Goal: Task Accomplishment & Management: Manage account settings

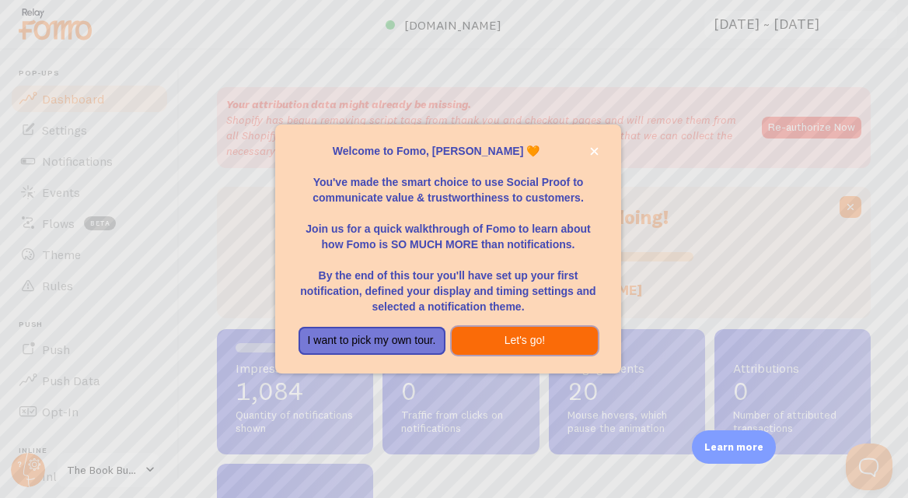
click at [509, 341] on button "Let's go!" at bounding box center [525, 341] width 147 height 28
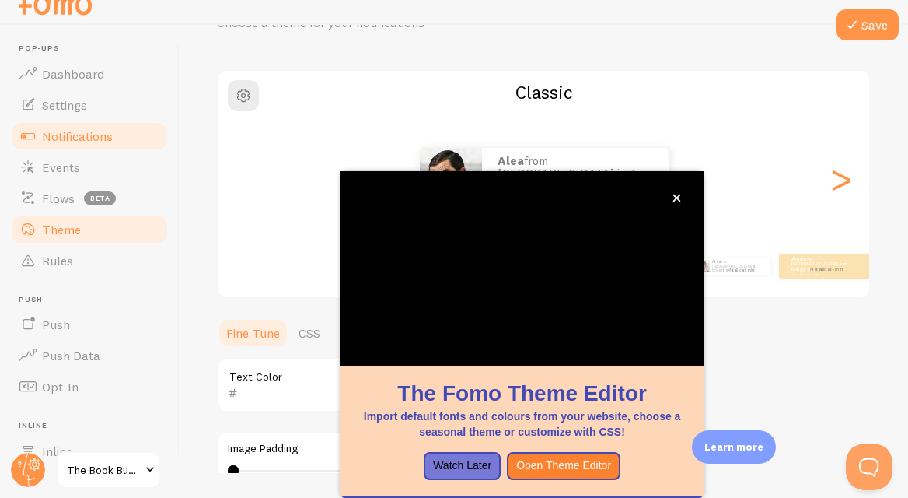
scroll to position [169, 0]
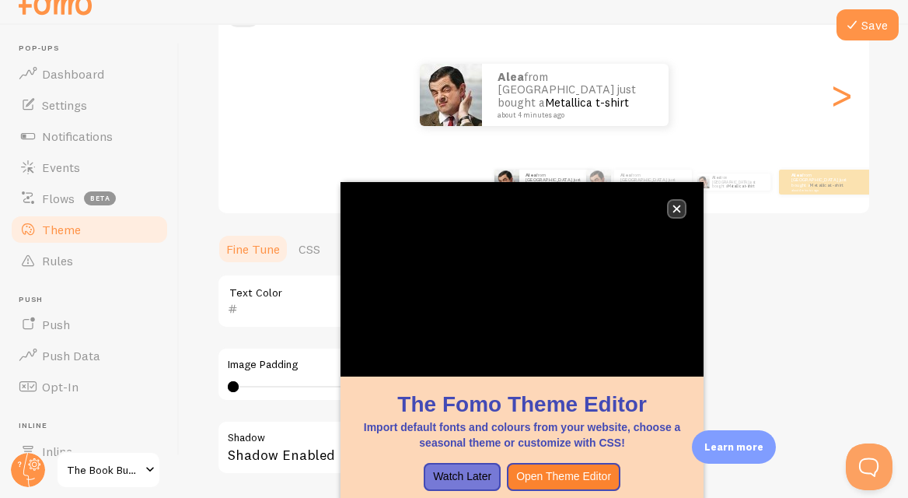
click at [676, 209] on icon "close," at bounding box center [678, 209] width 8 height 8
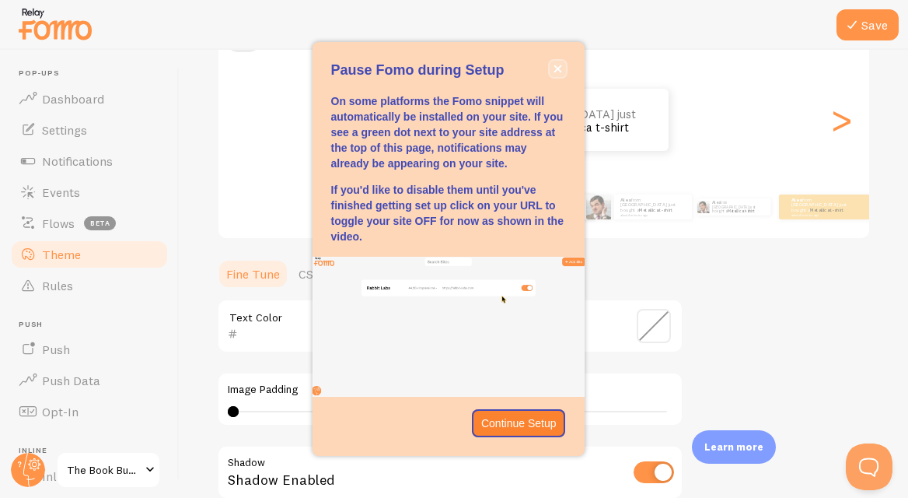
click at [558, 62] on button "close," at bounding box center [558, 69] width 16 height 16
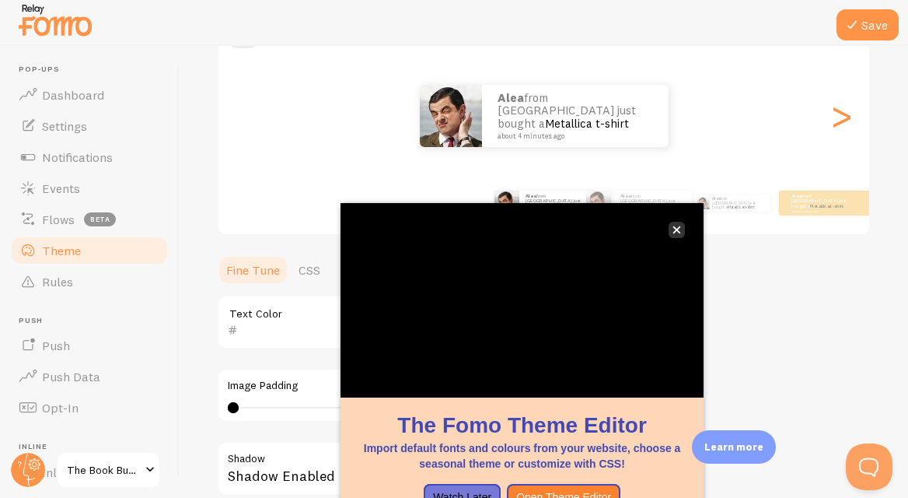
scroll to position [37, 0]
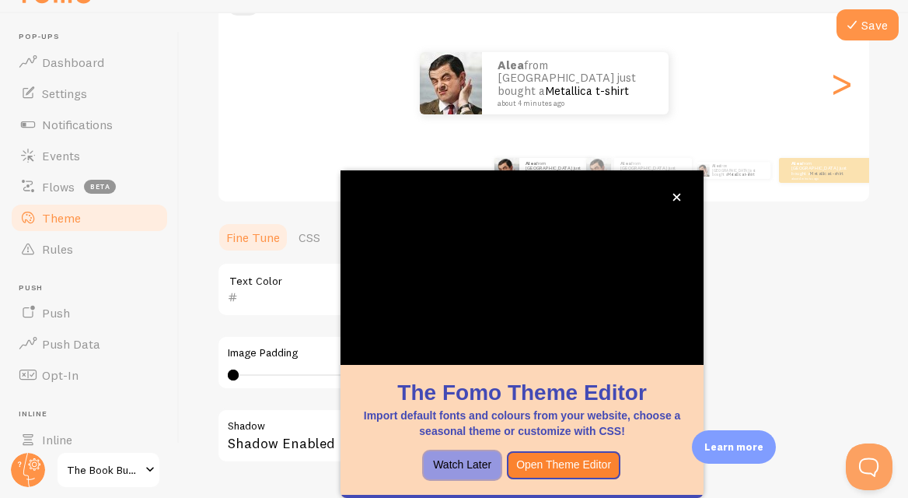
click at [469, 471] on button "Watch Later" at bounding box center [462, 465] width 77 height 28
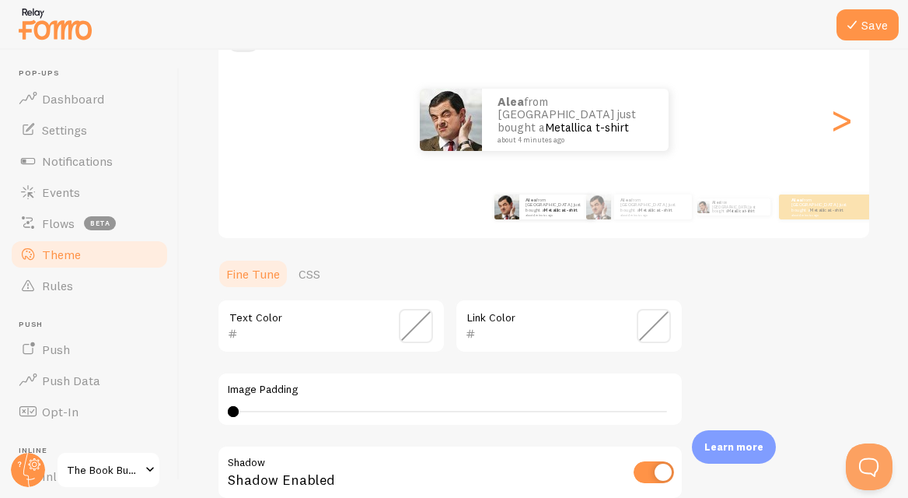
scroll to position [0, 0]
click at [191, 174] on div "Save Theme Choose a theme for your notifications Classic Alea from Australia ju…" at bounding box center [544, 274] width 729 height 448
click at [411, 324] on span at bounding box center [416, 326] width 34 height 34
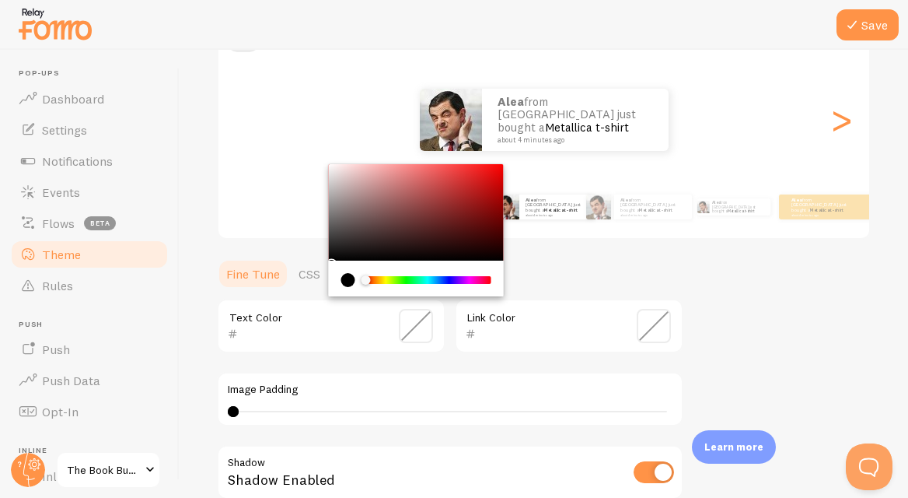
click at [345, 281] on div "current color is #000000" at bounding box center [348, 280] width 14 height 14
click at [391, 364] on div "Text Color Link Color Image Padding 0 0 - undefined Shadow Shadow Enabled Hover…" at bounding box center [450, 448] width 467 height 299
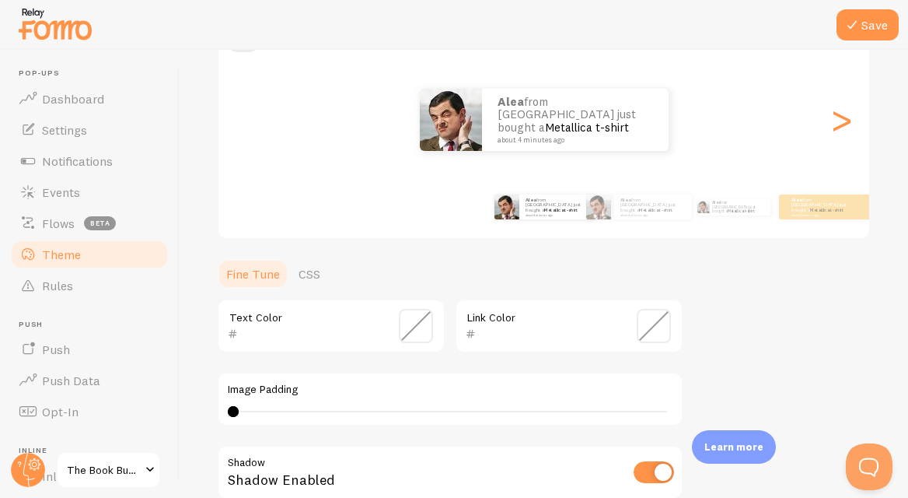
click at [649, 329] on span at bounding box center [654, 326] width 34 height 34
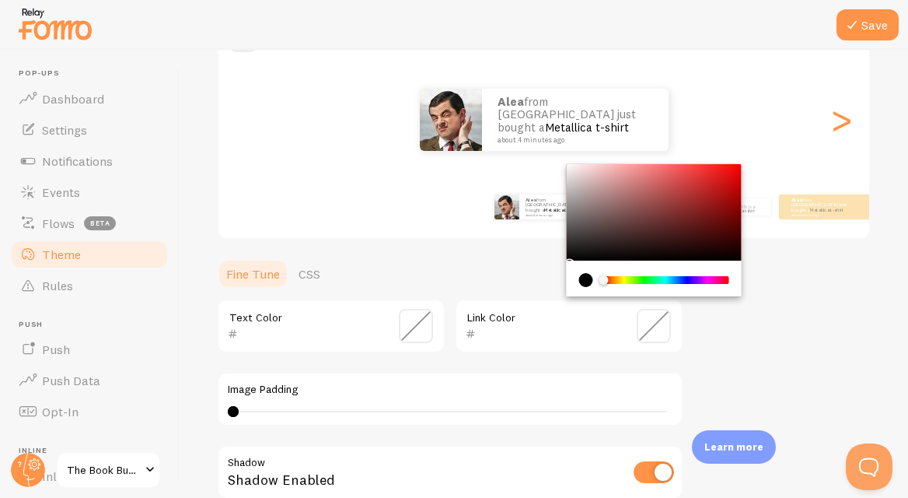
click at [582, 281] on div "current color is #000000" at bounding box center [586, 280] width 14 height 14
click at [730, 339] on div "Theme Choose a theme for your notifications Classic Alea from Australia just bo…" at bounding box center [544, 287] width 654 height 738
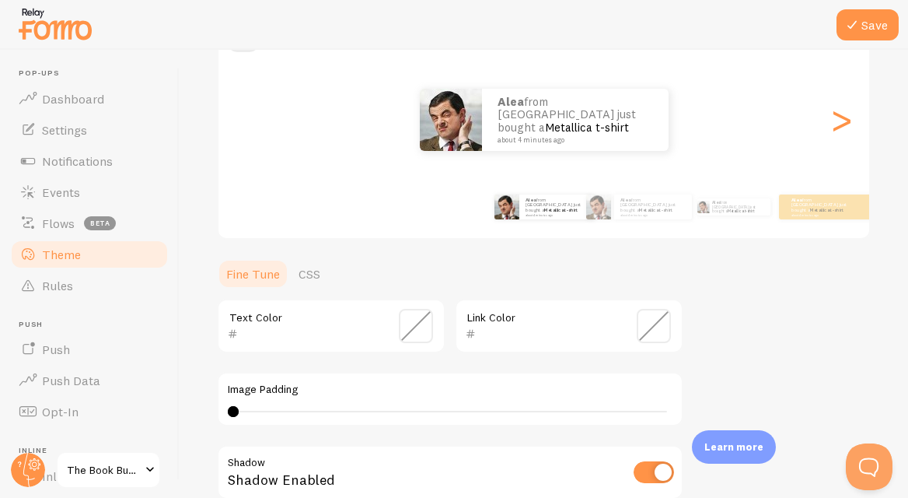
click at [391, 317] on div "Text Color" at bounding box center [331, 326] width 229 height 54
click at [425, 331] on span at bounding box center [416, 326] width 34 height 34
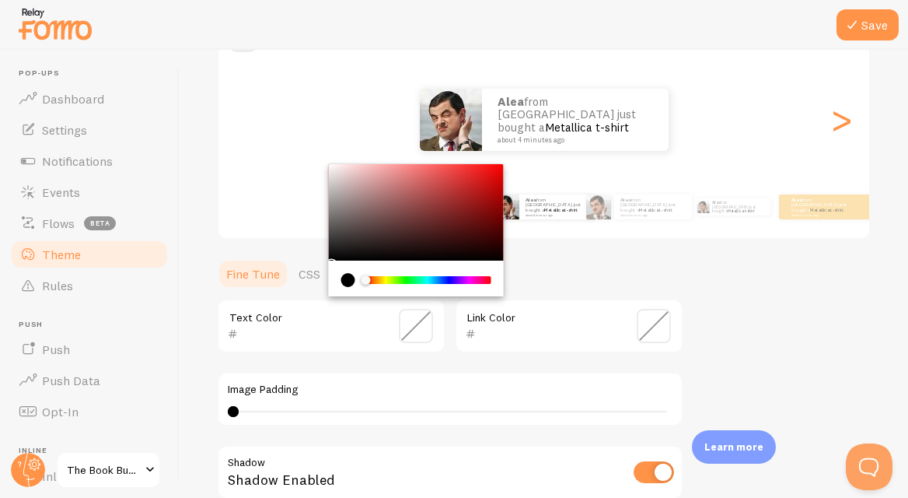
click at [349, 280] on div "current color is #000000" at bounding box center [348, 280] width 14 height 14
click at [207, 311] on div "Save Theme Choose a theme for your notifications Classic Alea from Australia ju…" at bounding box center [544, 274] width 729 height 448
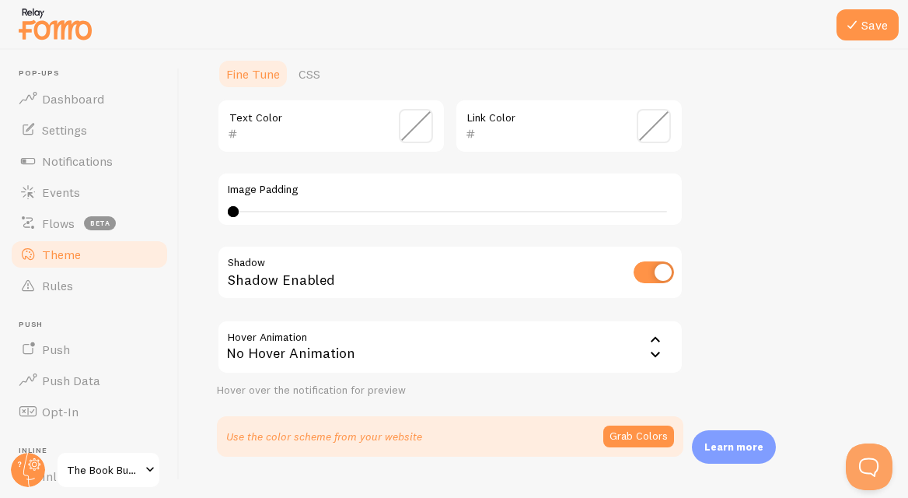
scroll to position [387, 0]
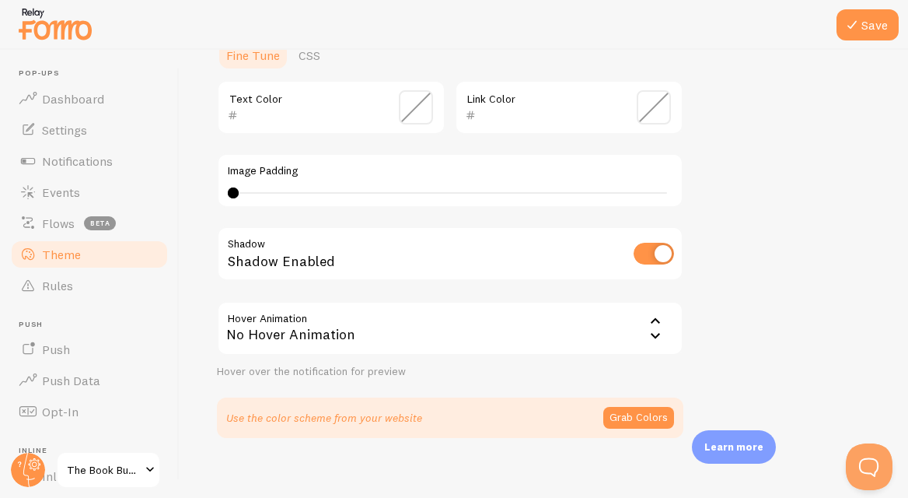
click at [652, 334] on icon at bounding box center [655, 335] width 9 height 5
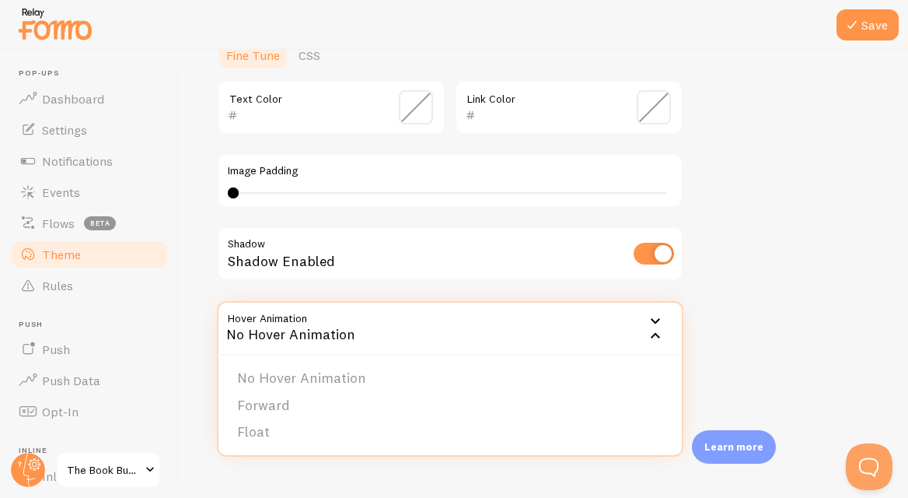
click at [726, 328] on div "Theme Choose a theme for your notifications Classic Alea from Australia just bo…" at bounding box center [544, 69] width 654 height 738
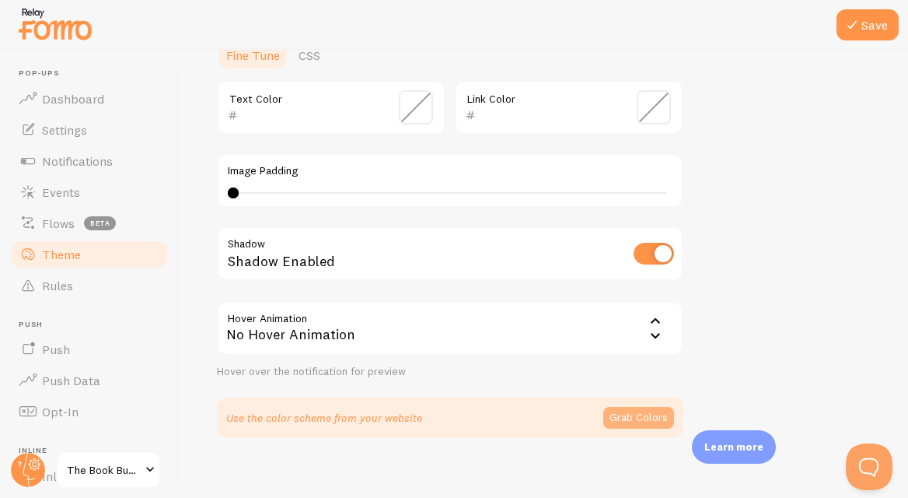
click at [635, 418] on button "Grab Colors" at bounding box center [639, 418] width 71 height 22
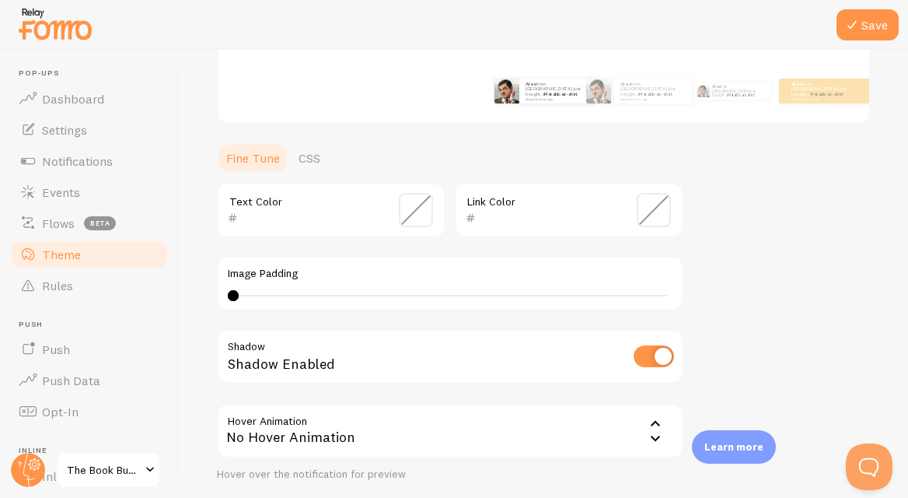
scroll to position [286, 0]
click at [266, 214] on input "text" at bounding box center [309, 216] width 142 height 19
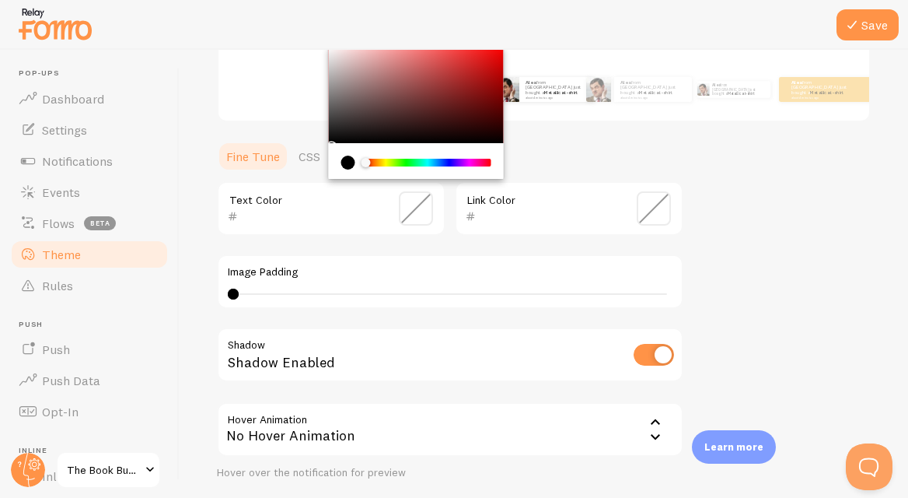
click at [348, 166] on div "current color is #000000" at bounding box center [348, 163] width 14 height 14
click at [281, 218] on input "text" at bounding box center [309, 216] width 142 height 19
paste input "231f20"
type input "231f20"
click at [490, 212] on input "text" at bounding box center [547, 216] width 142 height 19
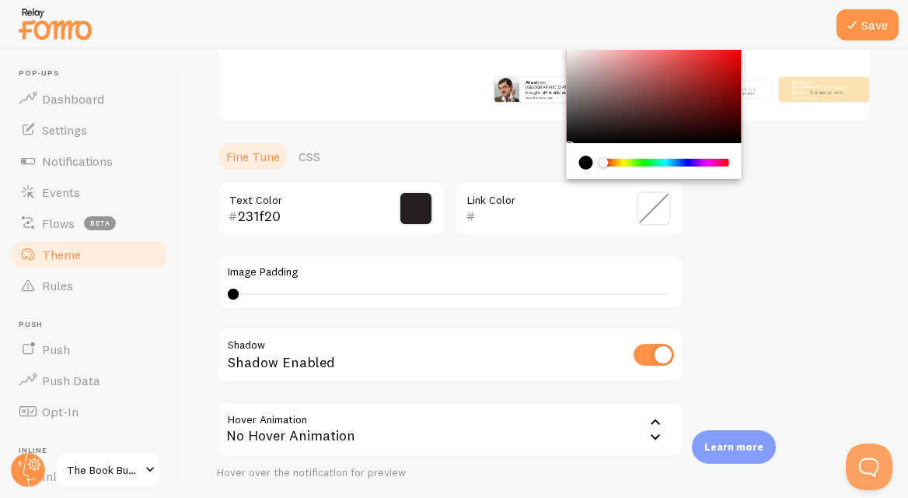
click at [522, 217] on input "text" at bounding box center [547, 216] width 142 height 19
paste input "e52823"
type input "e52823"
drag, startPoint x: 233, startPoint y: 294, endPoint x: 258, endPoint y: 294, distance: 24.9
click at [257, 294] on div at bounding box center [252, 294] width 11 height 11
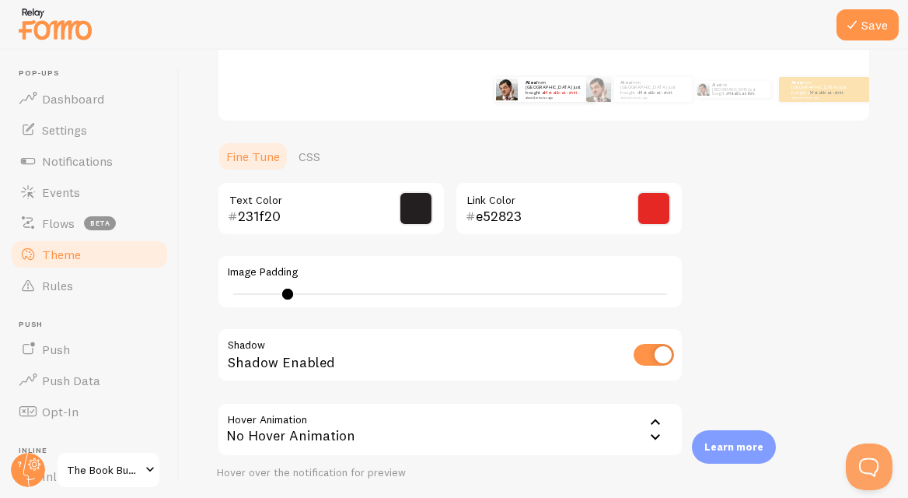
drag, startPoint x: 258, startPoint y: 294, endPoint x: 288, endPoint y: 294, distance: 29.6
click at [288, 294] on div at bounding box center [287, 294] width 11 height 11
type input "11"
drag, startPoint x: 288, startPoint y: 294, endPoint x: 348, endPoint y: 294, distance: 60.7
click at [348, 294] on div at bounding box center [348, 294] width 11 height 11
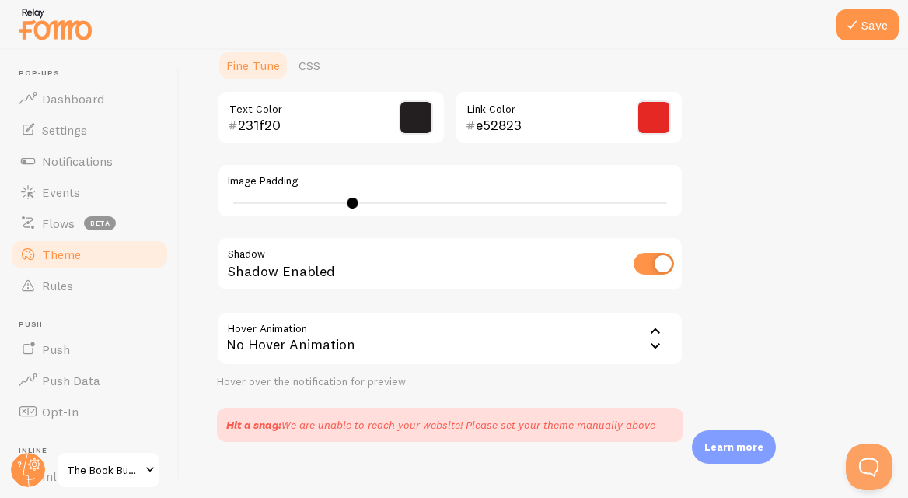
scroll to position [396, 0]
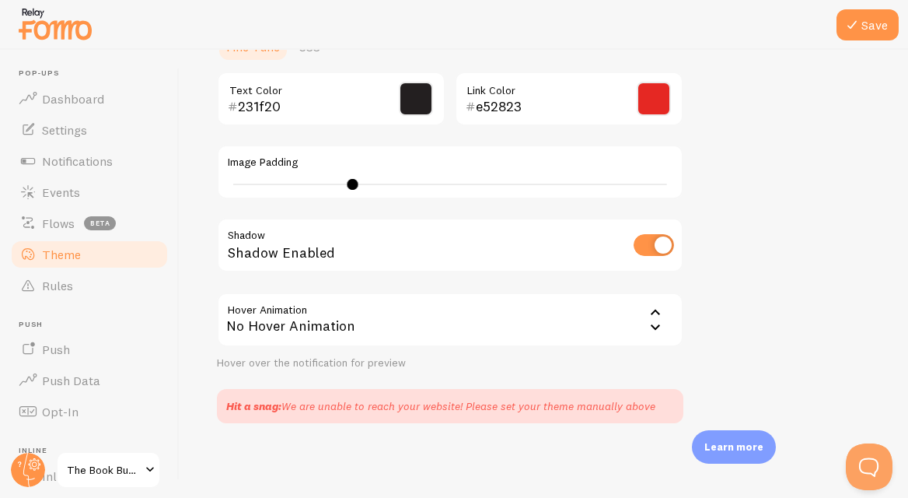
click at [389, 329] on div "No Hover Animation" at bounding box center [450, 319] width 467 height 54
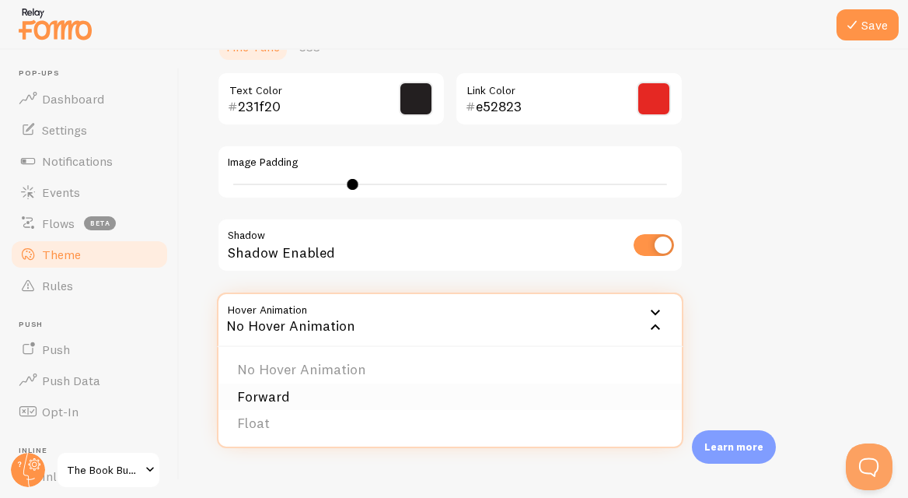
click at [271, 393] on li "Forward" at bounding box center [451, 396] width 464 height 27
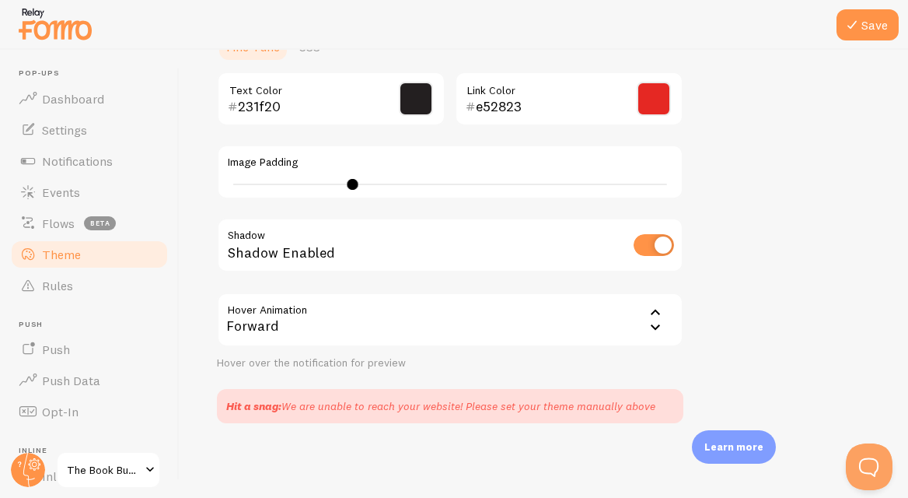
click at [298, 319] on div "Forward" at bounding box center [450, 319] width 467 height 54
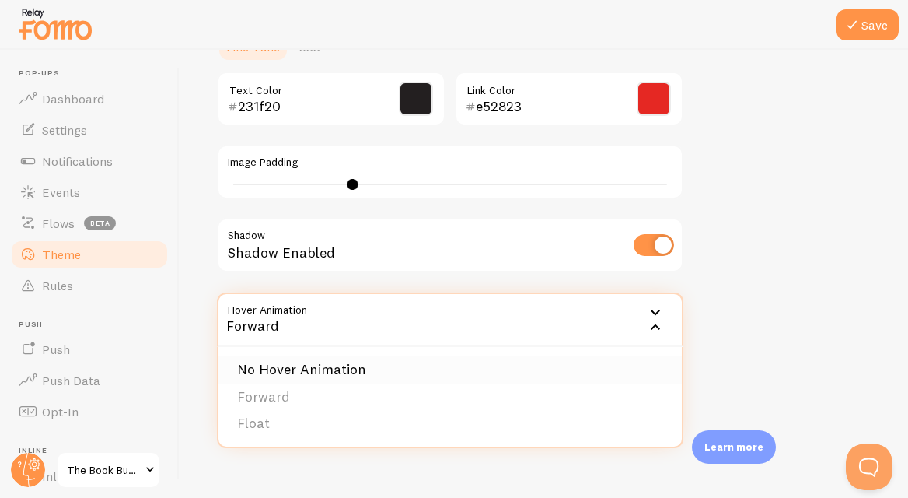
click at [297, 369] on li "No Hover Animation" at bounding box center [451, 369] width 464 height 27
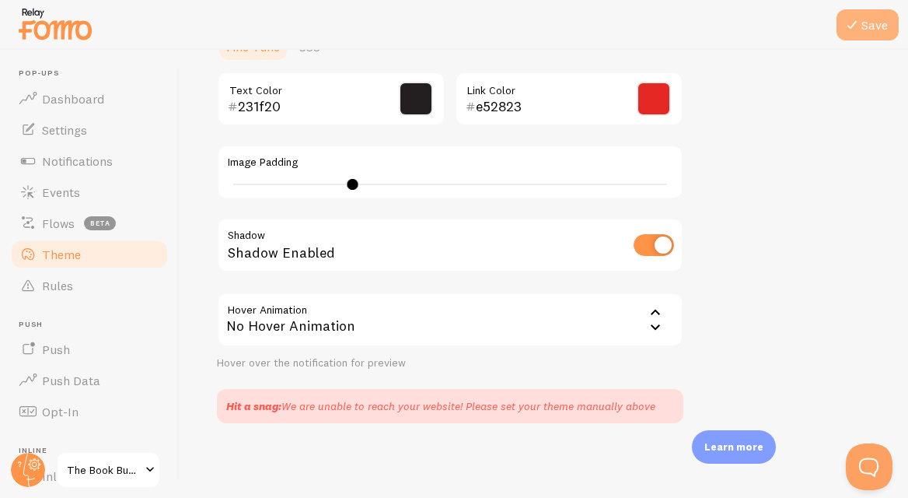
click at [867, 26] on button "Save" at bounding box center [868, 24] width 62 height 31
click at [206, 277] on div "Save Theme Choose a theme for your notifications Classic Alea from Australia ju…" at bounding box center [544, 274] width 729 height 448
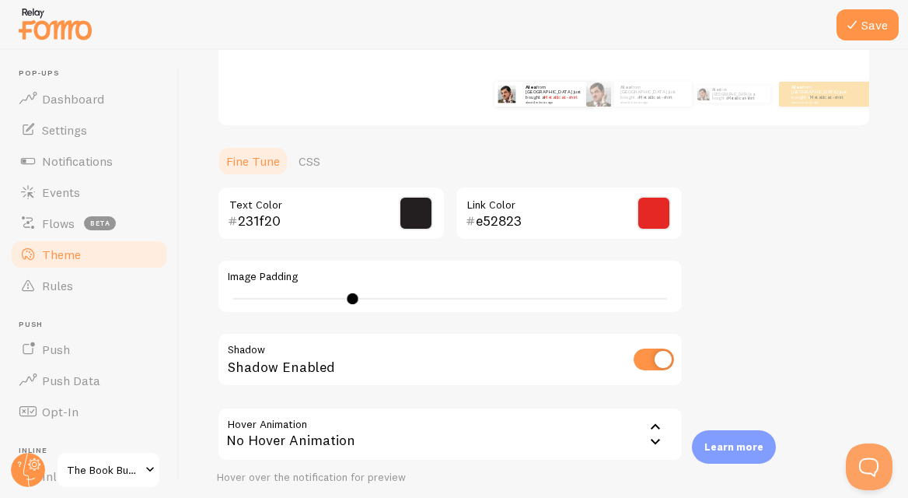
scroll to position [0, 0]
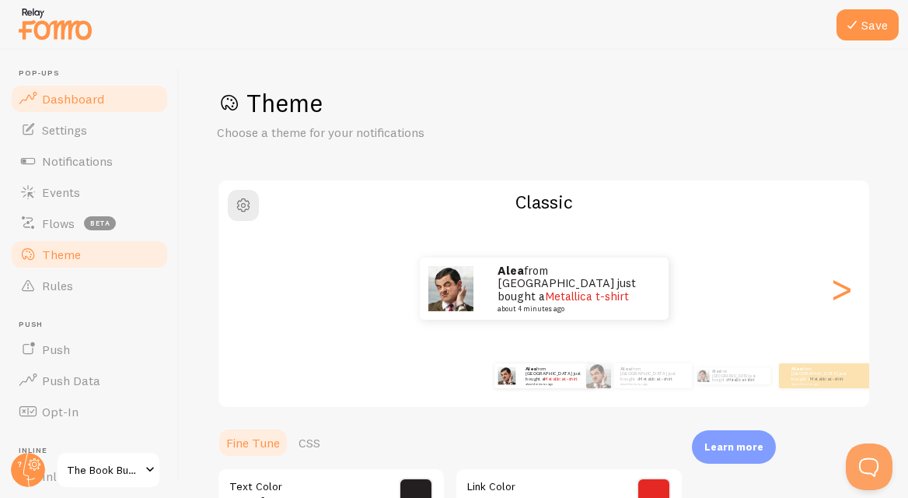
click at [61, 103] on span "Dashboard" at bounding box center [73, 99] width 62 height 16
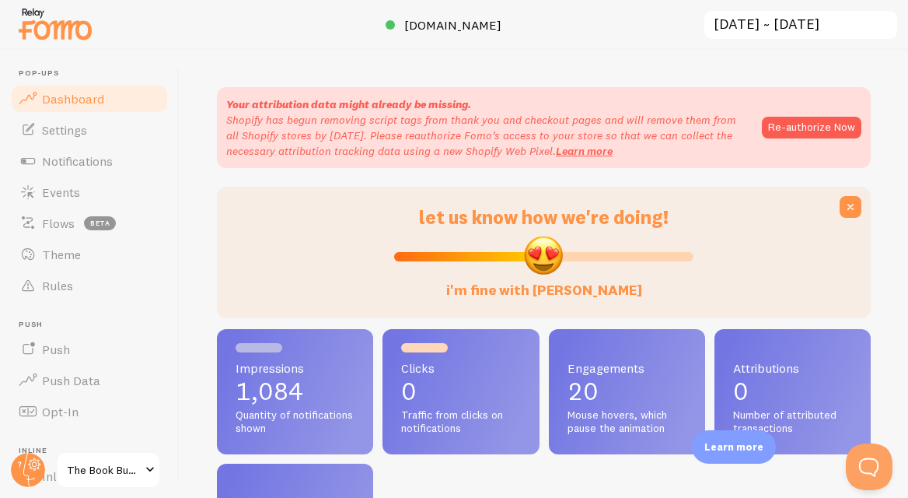
scroll to position [408, 654]
click at [796, 133] on button "Re-authorize Now" at bounding box center [812, 128] width 100 height 22
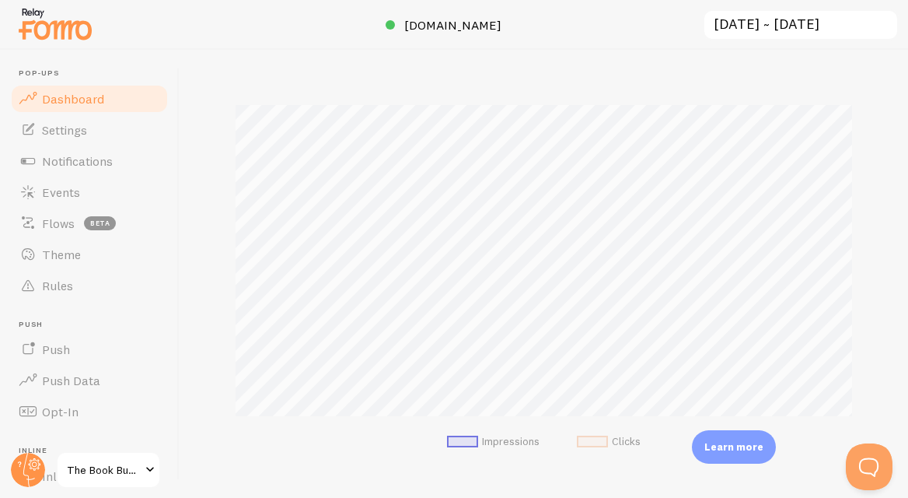
scroll to position [480, 0]
click at [69, 135] on span "Settings" at bounding box center [64, 130] width 45 height 16
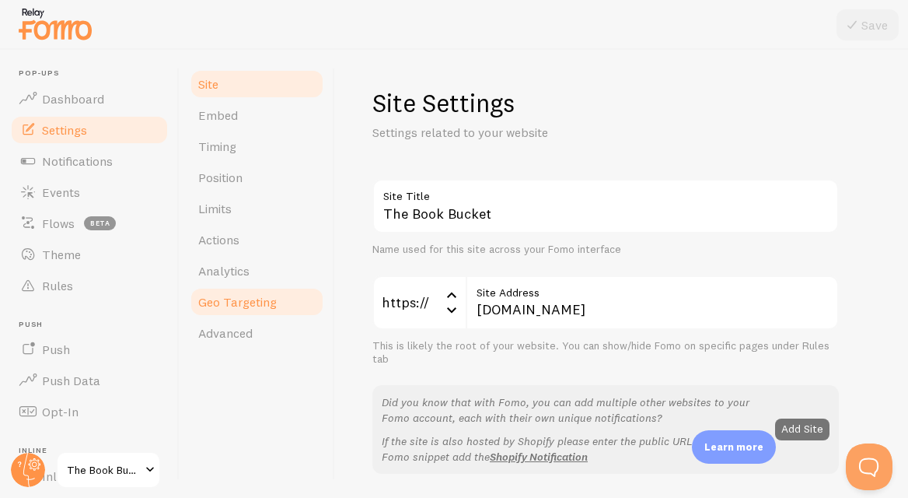
click at [220, 305] on span "Geo Targeting" at bounding box center [237, 302] width 79 height 16
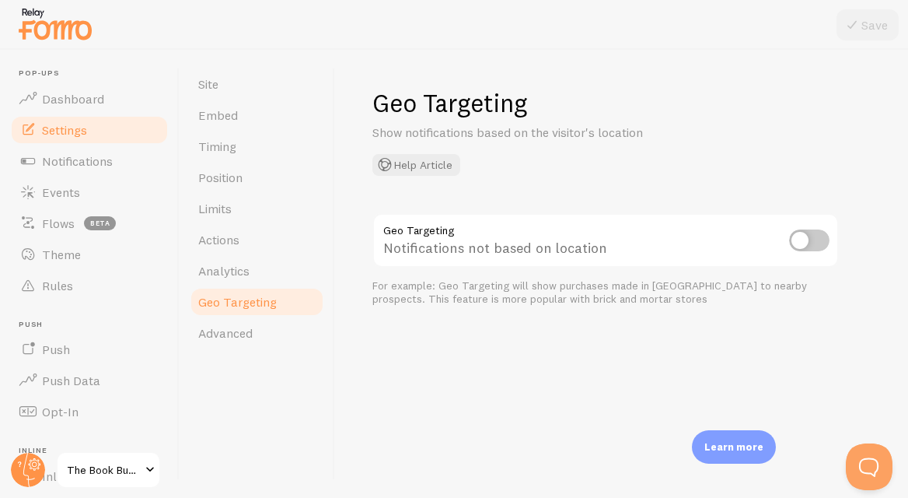
click at [810, 240] on input "checkbox" at bounding box center [809, 240] width 40 height 22
checkbox input "true"
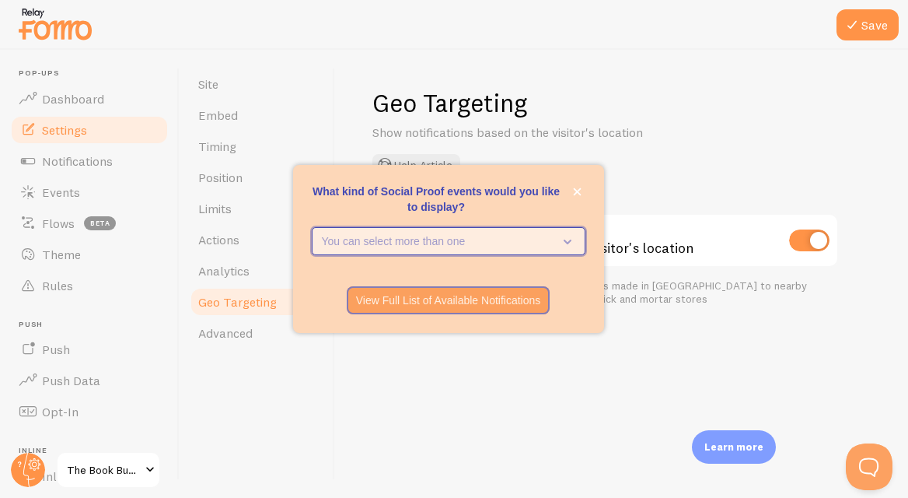
click at [558, 245] on icon "What kind of Social Proof events would you like to display?" at bounding box center [565, 241] width 22 height 17
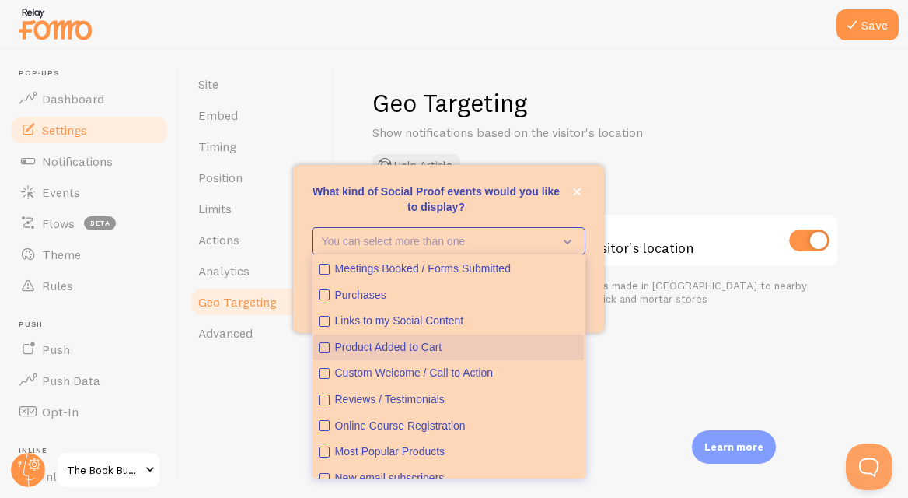
click at [325, 345] on icon "Product Added to Cart" at bounding box center [324, 347] width 9 height 9
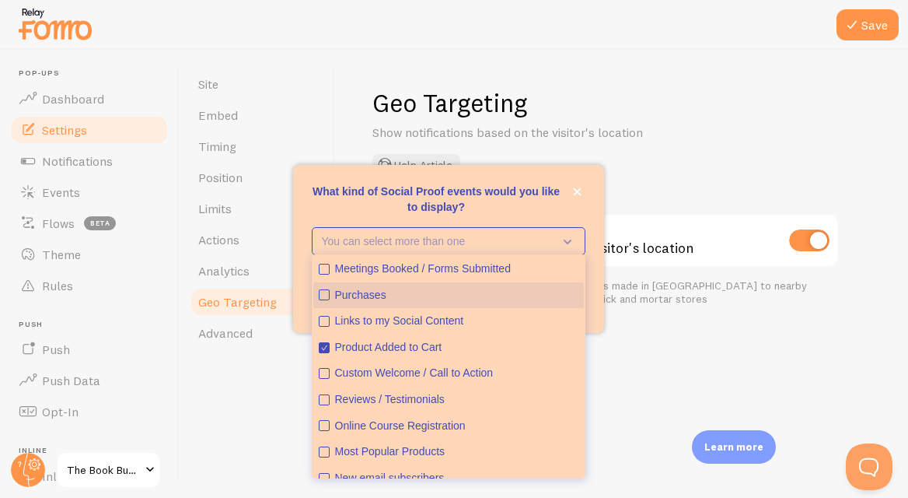
click at [321, 293] on icon "Purchases" at bounding box center [324, 294] width 9 height 9
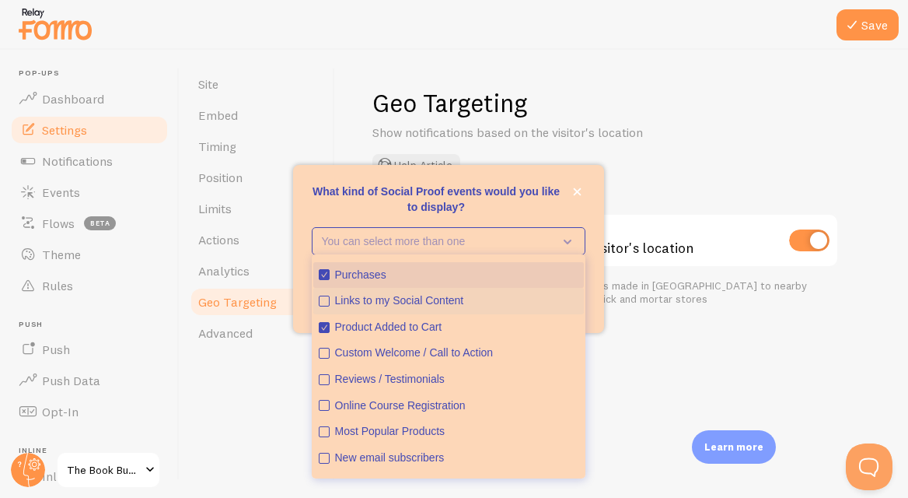
scroll to position [22, 0]
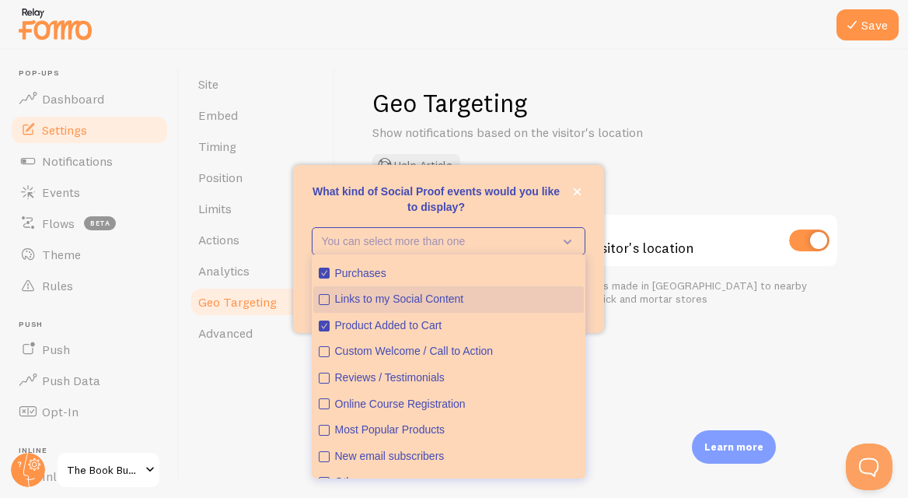
click at [328, 299] on icon "Links to my Social Content" at bounding box center [324, 299] width 11 height 11
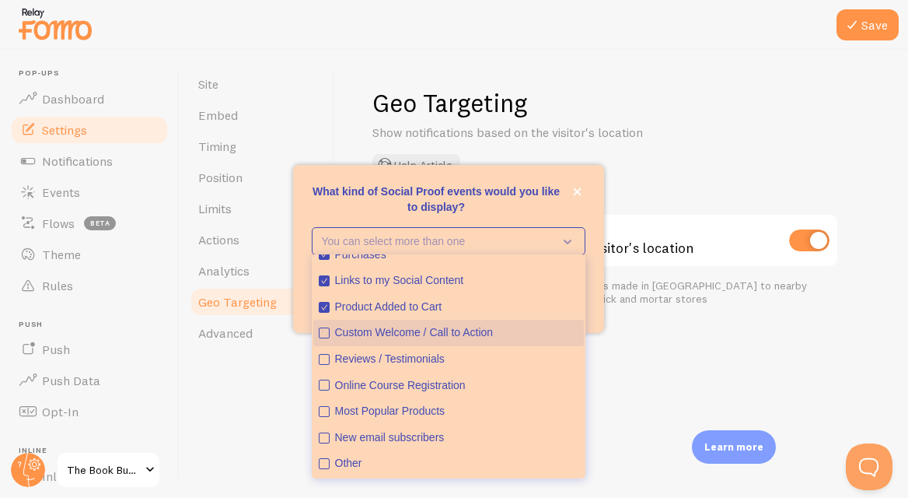
click at [326, 334] on icon "Custom Welcome / Call to Action" at bounding box center [324, 332] width 9 height 9
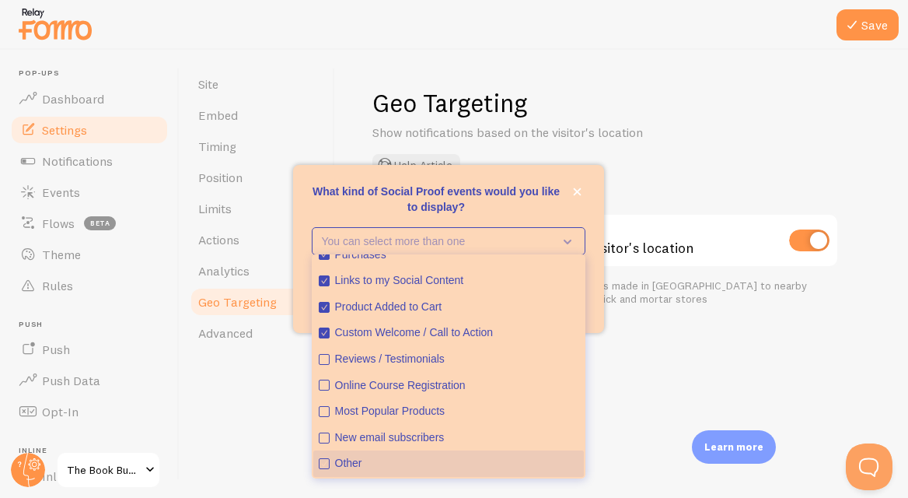
click at [324, 464] on icon "Other" at bounding box center [323, 463] width 5 height 5
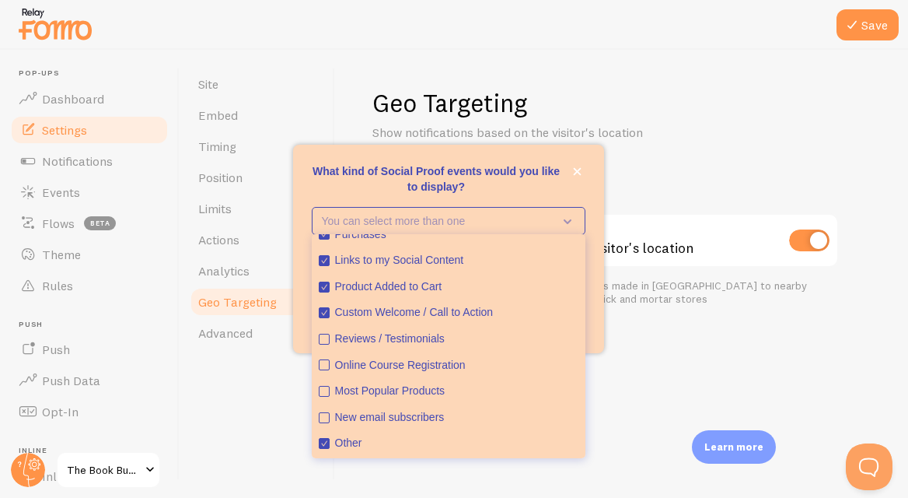
click at [598, 341] on div "What kind of Social Proof events would you like to display?" at bounding box center [448, 343] width 311 height 19
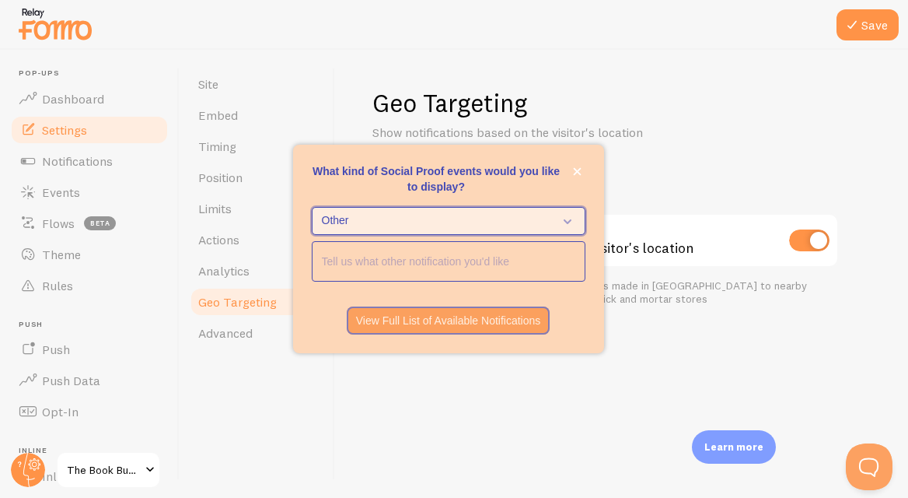
click at [510, 219] on span "Other" at bounding box center [438, 221] width 232 height 16
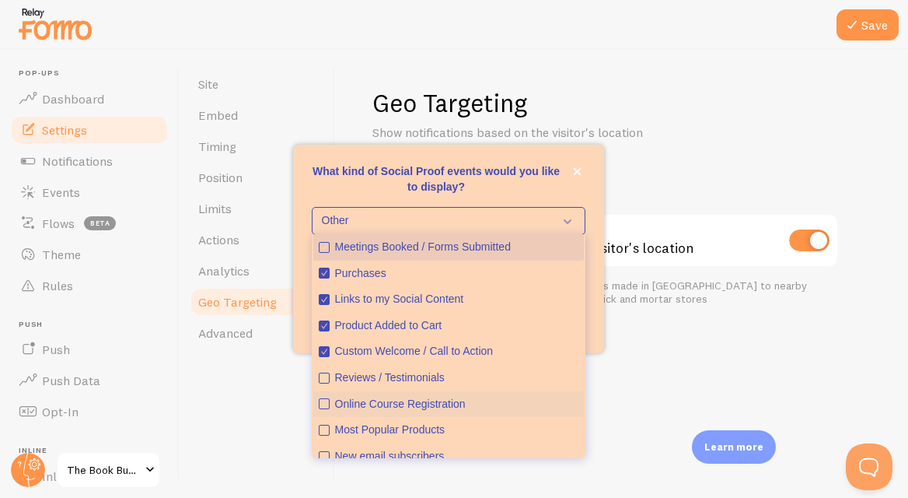
scroll to position [0, 0]
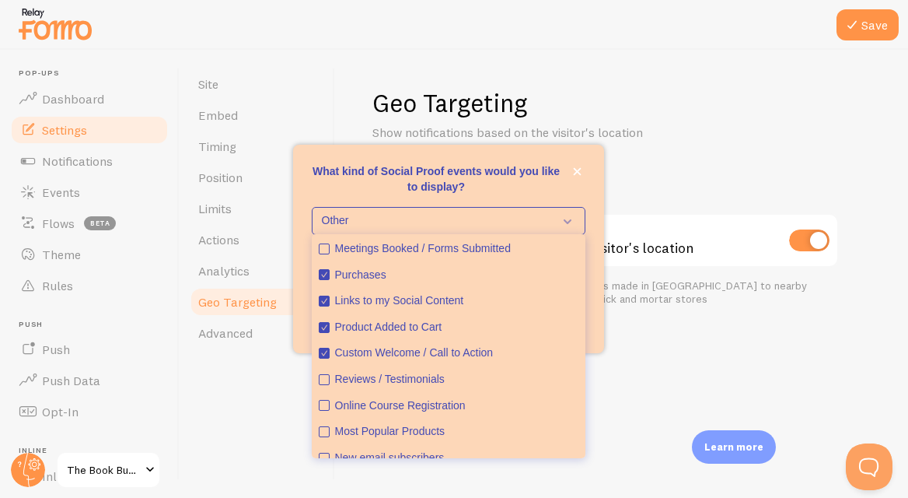
click at [589, 296] on div "What kind of Social Proof events would you like to display?" at bounding box center [448, 300] width 311 height 12
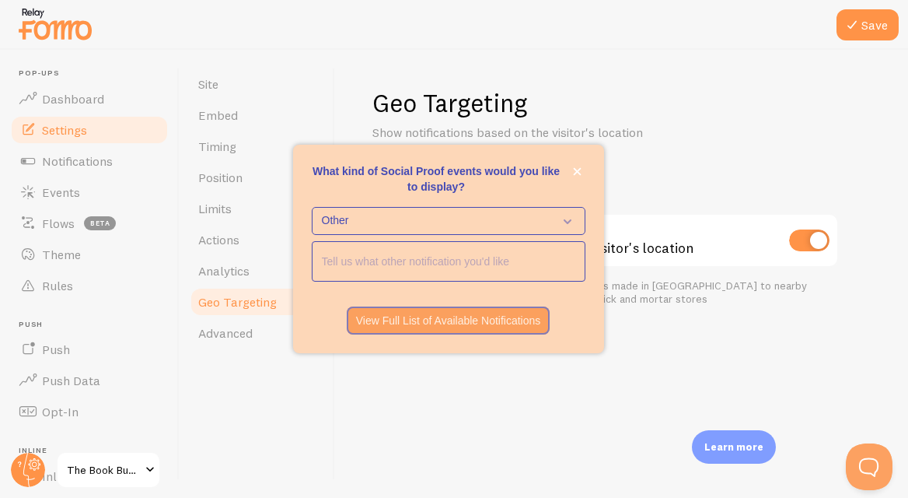
click at [428, 261] on input "<p>What kind of Social Proof events would you like to display?</p>" at bounding box center [449, 261] width 272 height 39
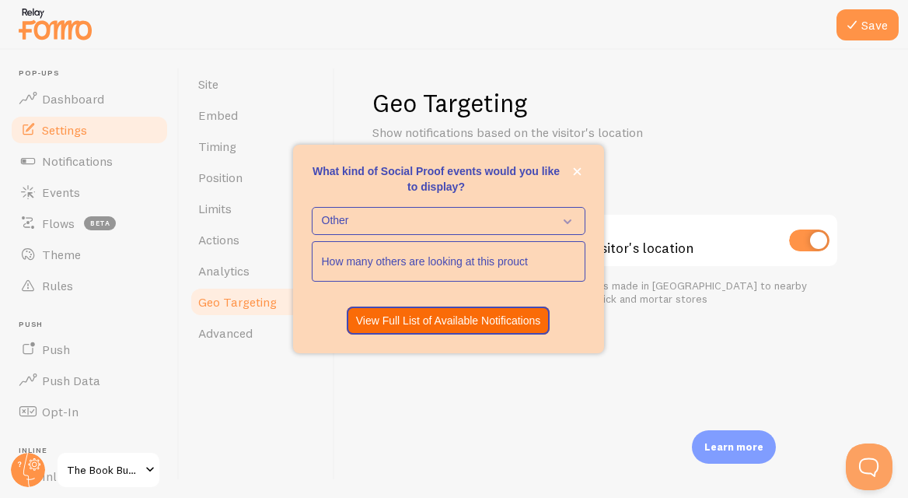
type input "How many others are looking at this prouct"
click at [431, 320] on p "View Full List of Available Notifications" at bounding box center [448, 321] width 185 height 16
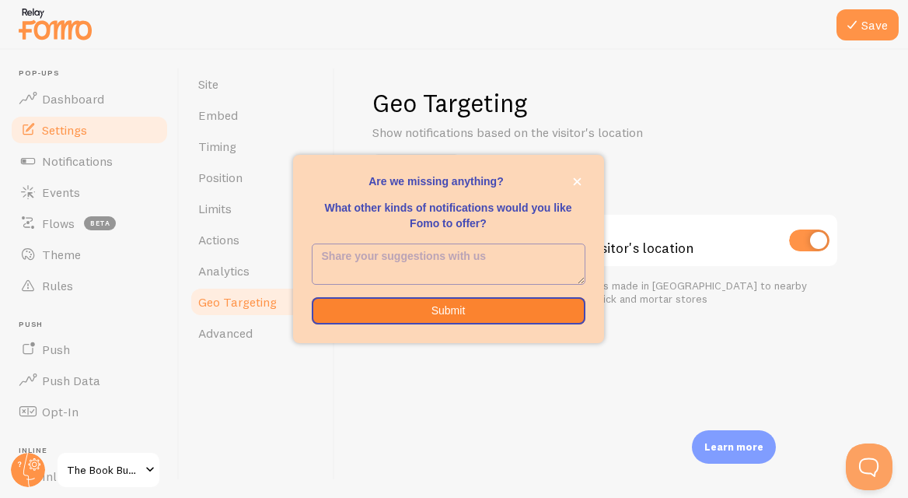
click at [417, 266] on textarea "<p>Are we missing anything? </p><p></p><p>What other kinds of notifications wou…" at bounding box center [449, 264] width 272 height 40
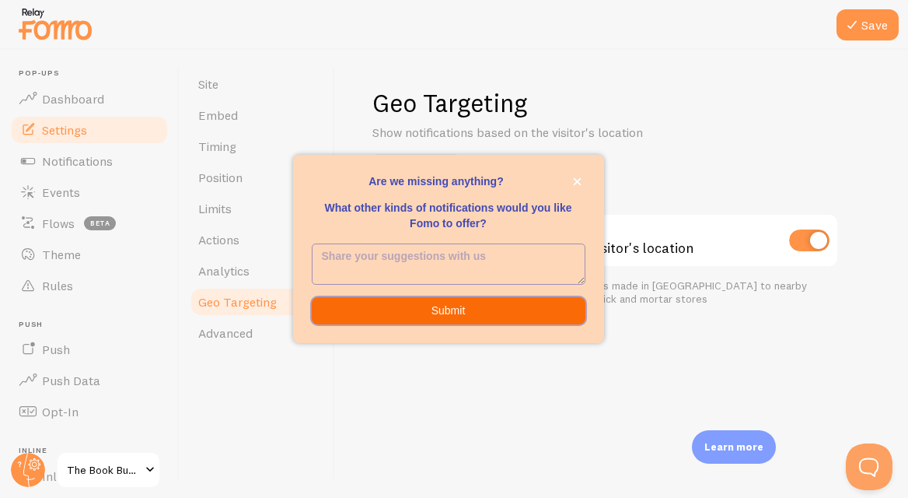
click at [443, 312] on button "Submit" at bounding box center [449, 311] width 274 height 28
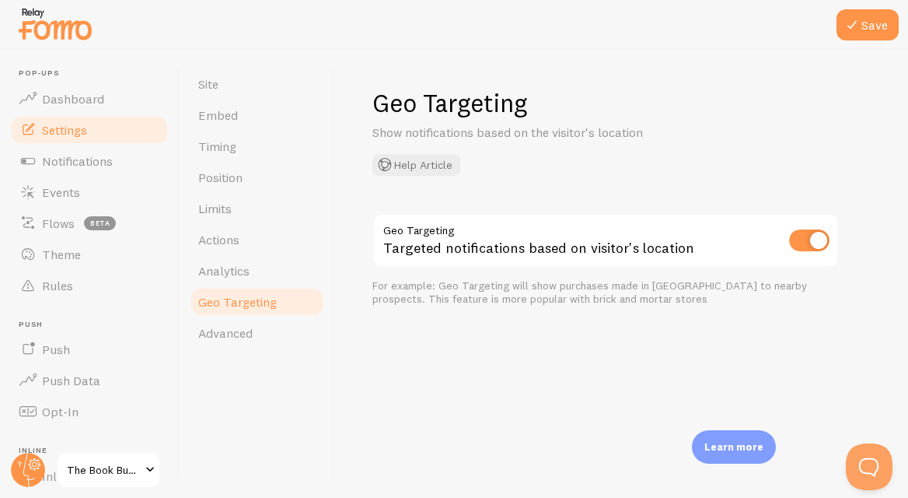
click at [473, 390] on div "Geo Targeting Show notifications based on the visitor's location Help Article G…" at bounding box center [621, 274] width 573 height 448
click at [244, 341] on link "Advanced" at bounding box center [257, 332] width 136 height 31
click at [859, 30] on icon at bounding box center [852, 25] width 19 height 19
click at [801, 242] on input "checkbox" at bounding box center [809, 240] width 40 height 22
checkbox input "false"
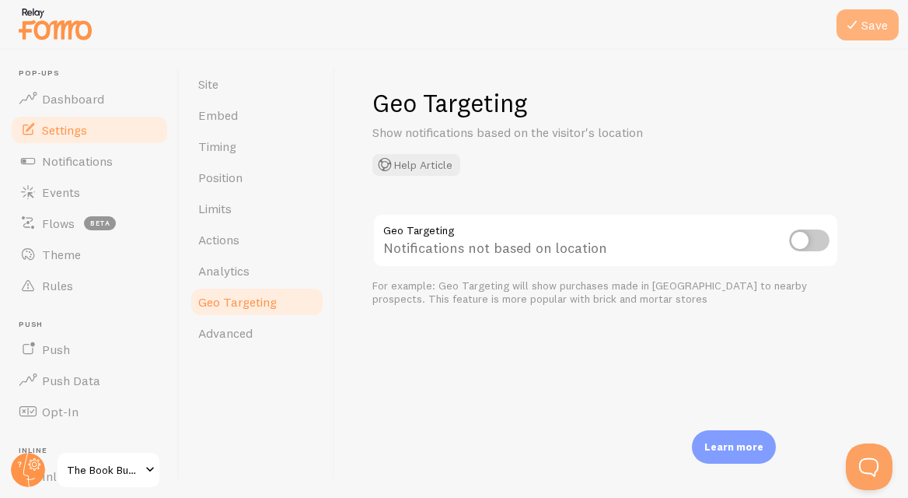
click at [866, 20] on button "Save" at bounding box center [868, 24] width 62 height 31
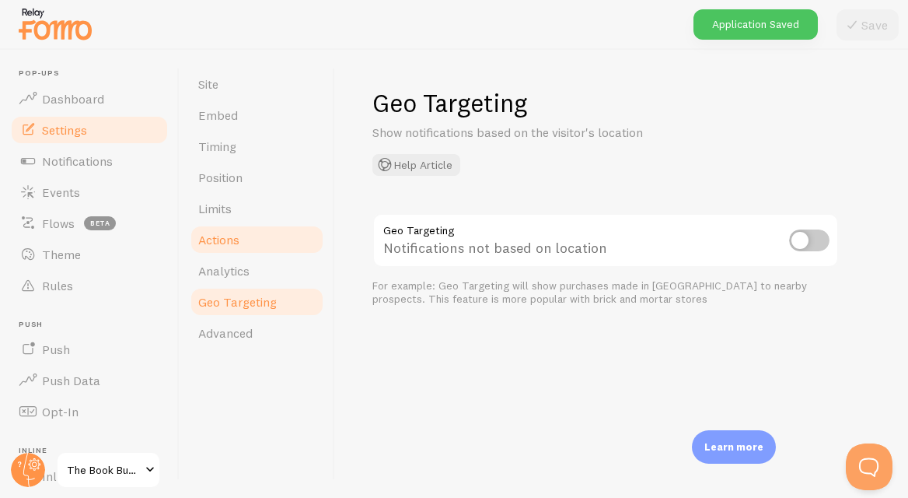
click at [228, 239] on span "Actions" at bounding box center [218, 240] width 41 height 16
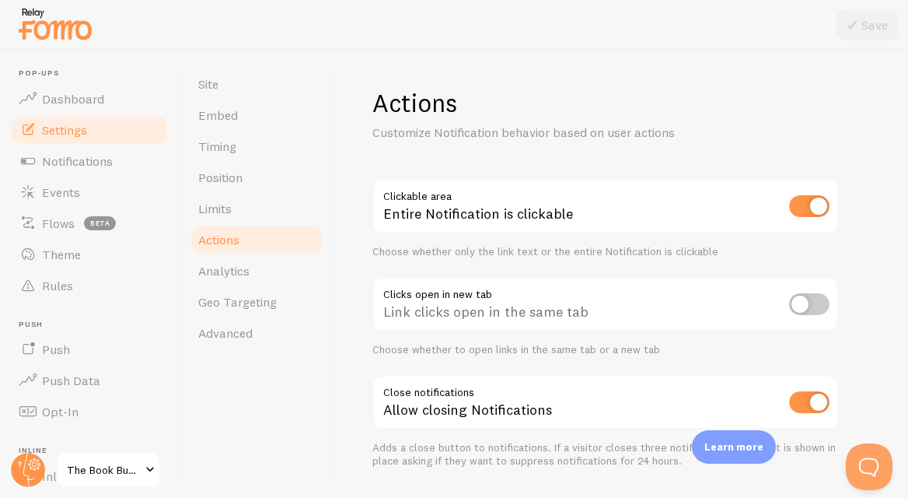
scroll to position [44, 0]
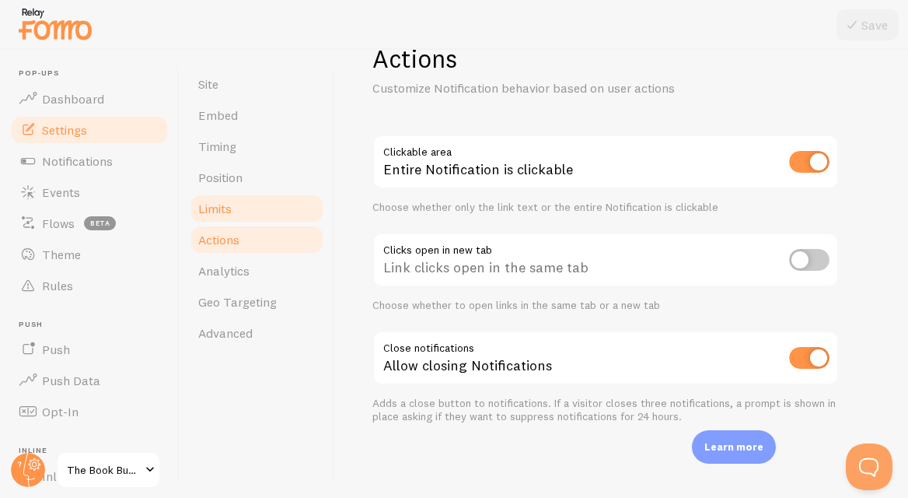
click at [228, 208] on span "Limits" at bounding box center [214, 209] width 33 height 16
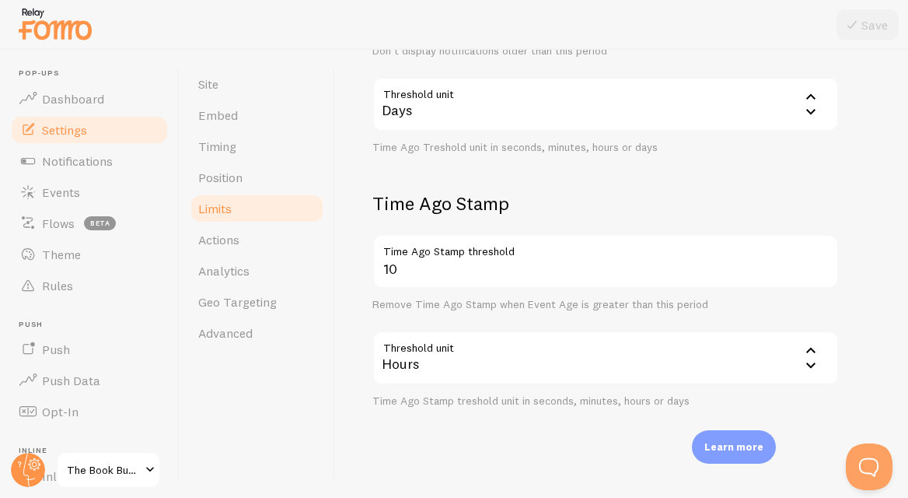
scroll to position [510, 0]
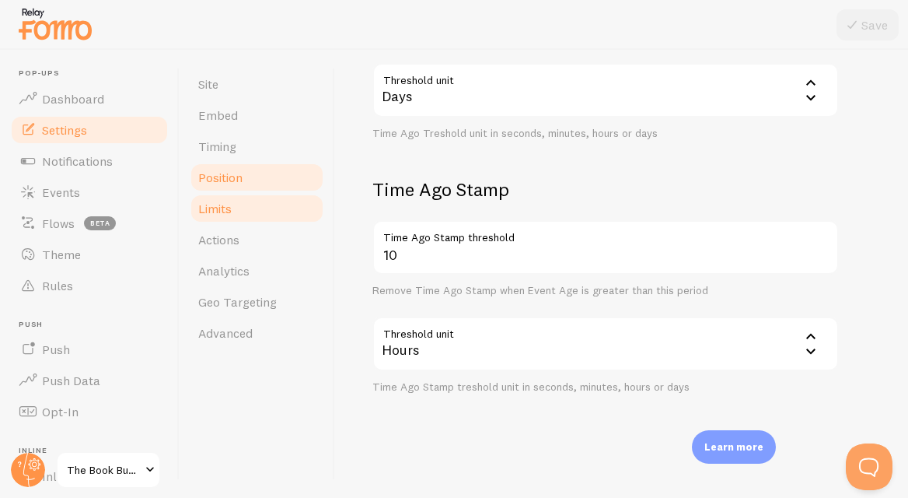
click at [223, 174] on span "Position" at bounding box center [220, 178] width 44 height 16
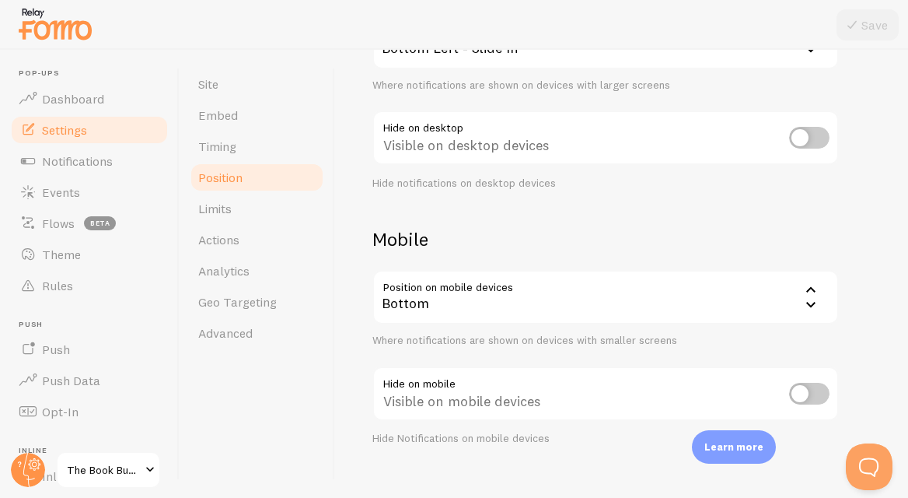
scroll to position [213, 0]
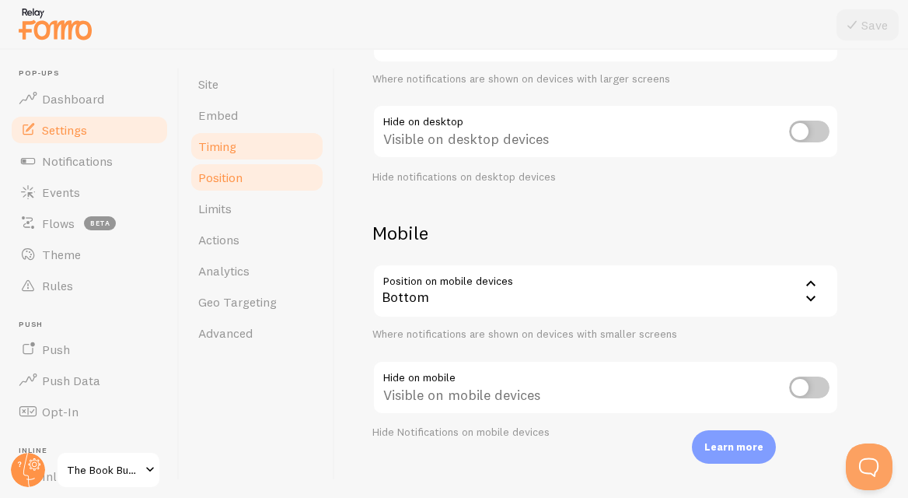
click at [219, 140] on span "Timing" at bounding box center [217, 146] width 38 height 16
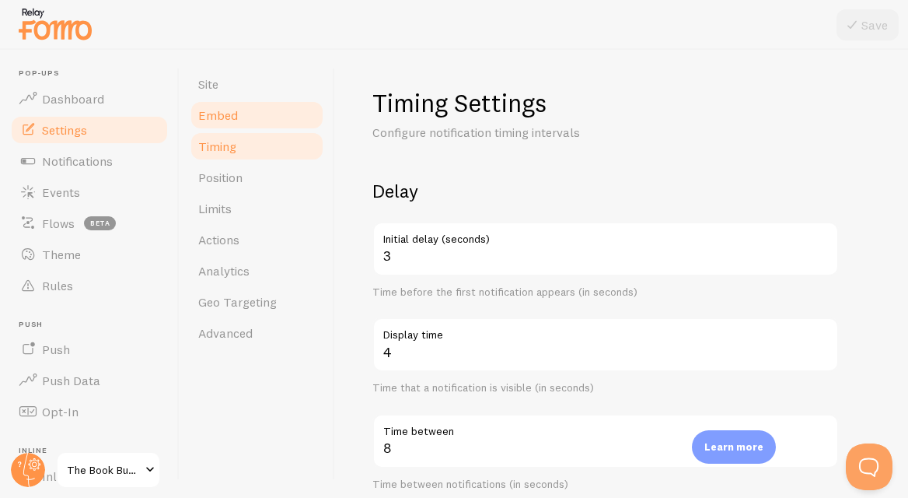
click at [219, 114] on span "Embed" at bounding box center [218, 115] width 40 height 16
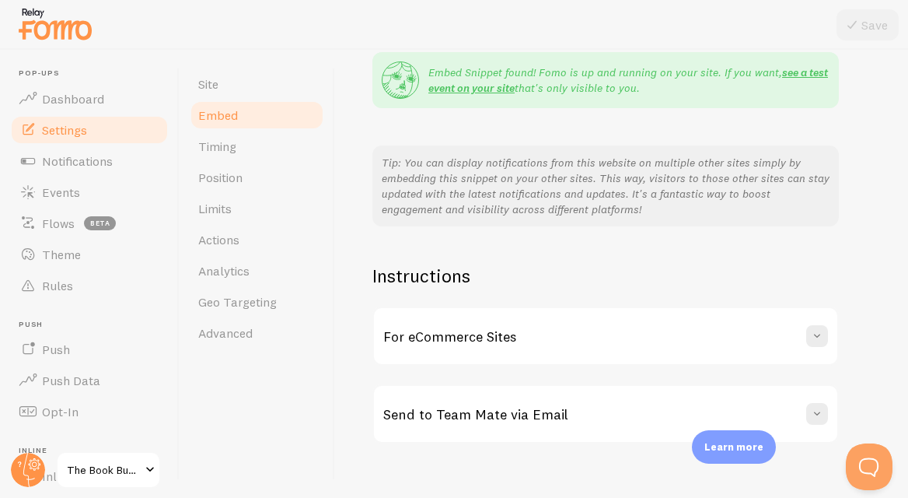
scroll to position [337, 0]
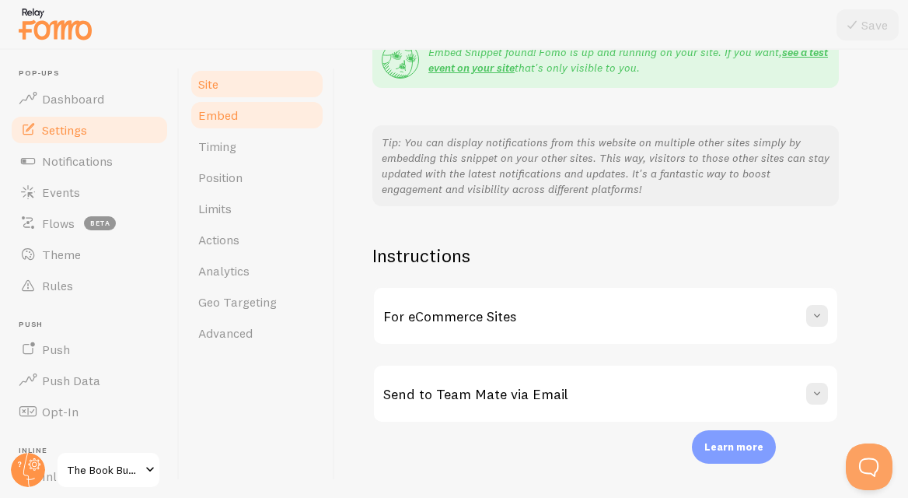
click at [215, 87] on span "Site" at bounding box center [208, 84] width 20 height 16
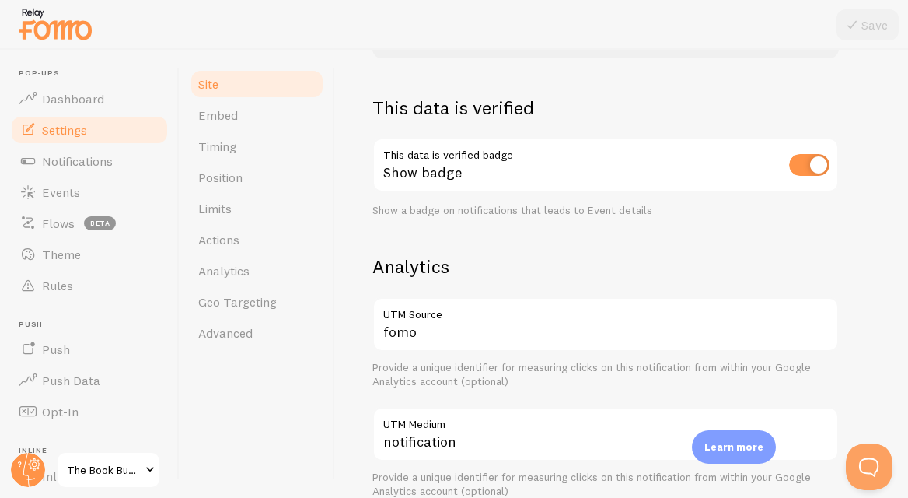
scroll to position [425, 0]
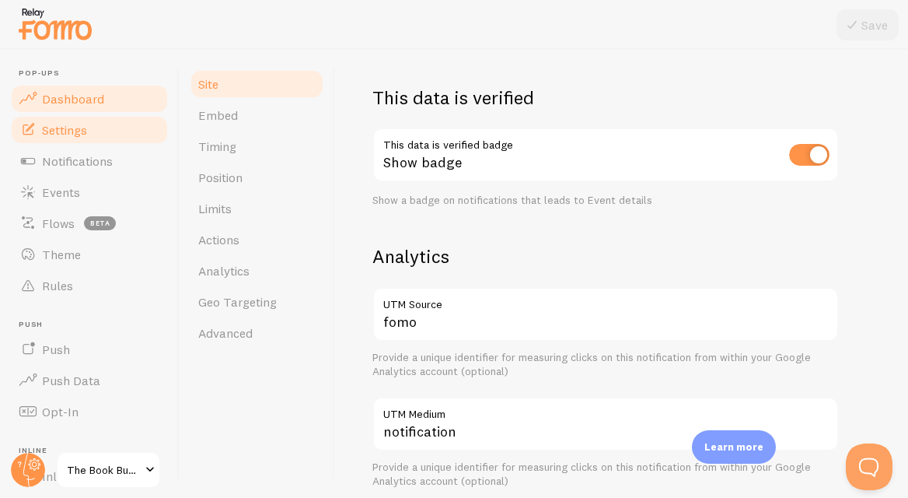
click at [72, 100] on span "Dashboard" at bounding box center [73, 99] width 62 height 16
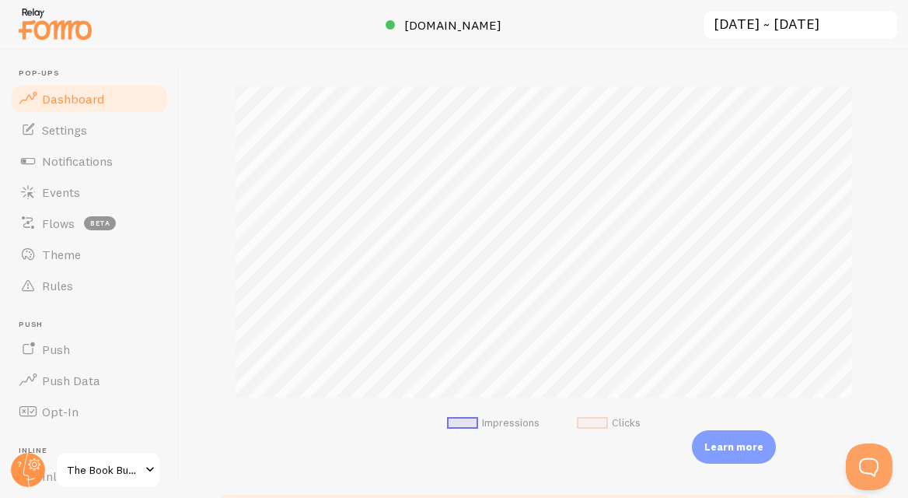
scroll to position [506, 0]
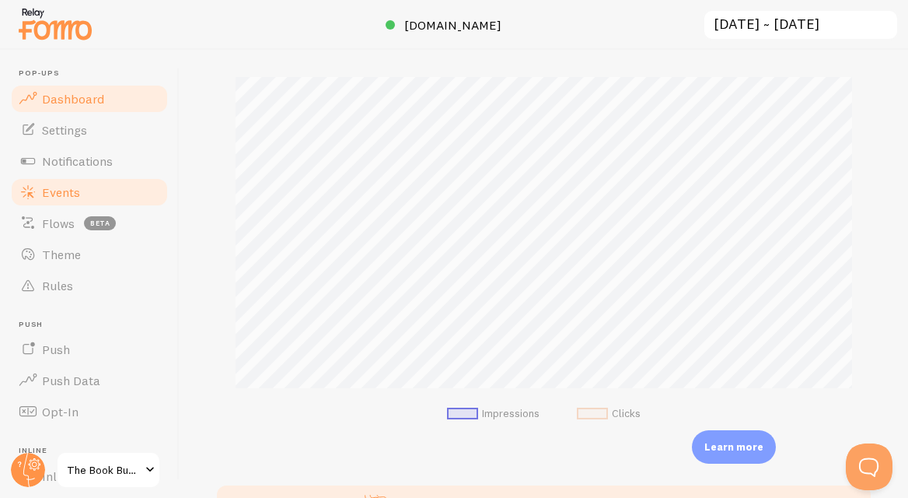
click at [59, 198] on span "Events" at bounding box center [61, 192] width 38 height 16
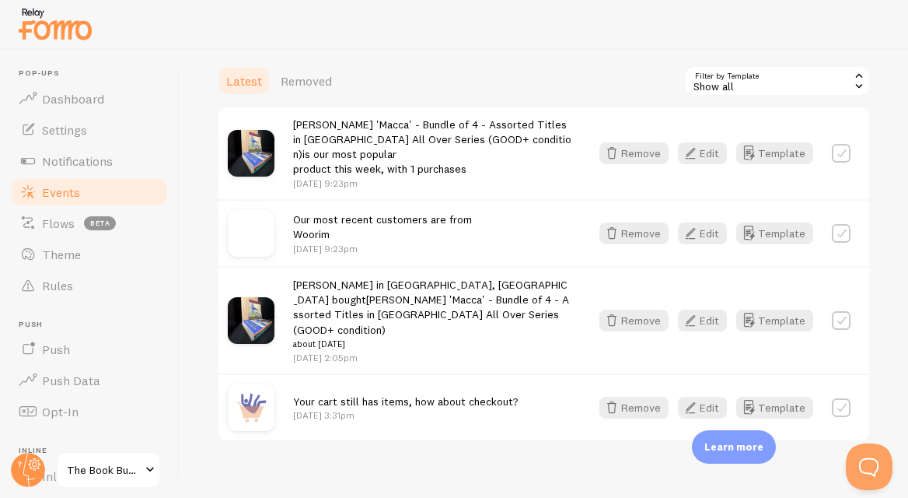
scroll to position [430, 0]
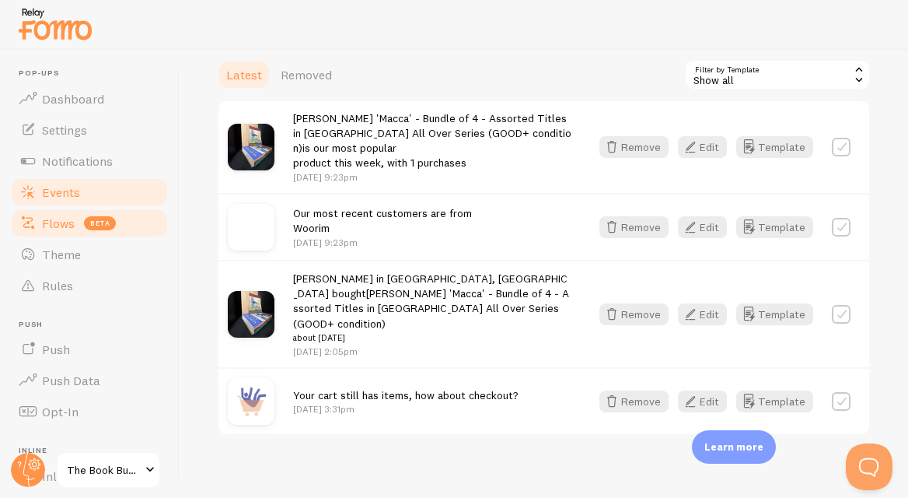
click at [65, 218] on span "Flows" at bounding box center [58, 223] width 33 height 16
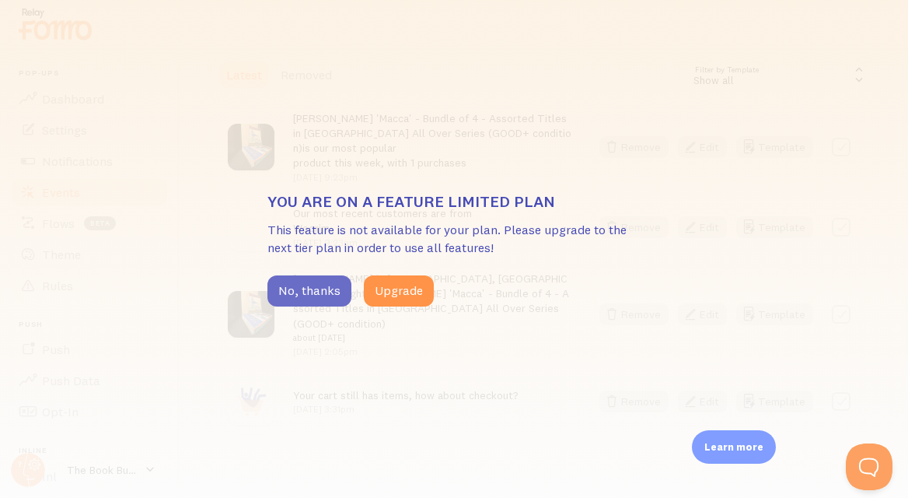
click at [331, 297] on button "No, thanks" at bounding box center [310, 290] width 84 height 31
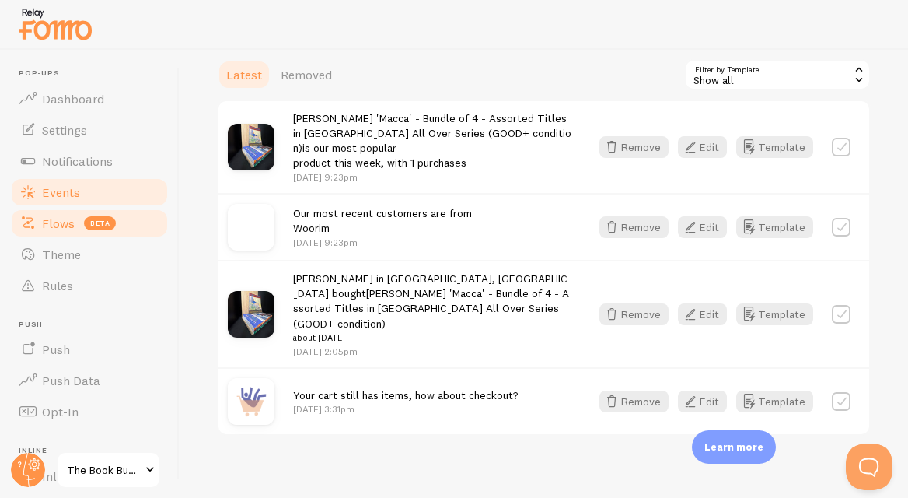
click at [51, 226] on span "Flows" at bounding box center [58, 223] width 33 height 16
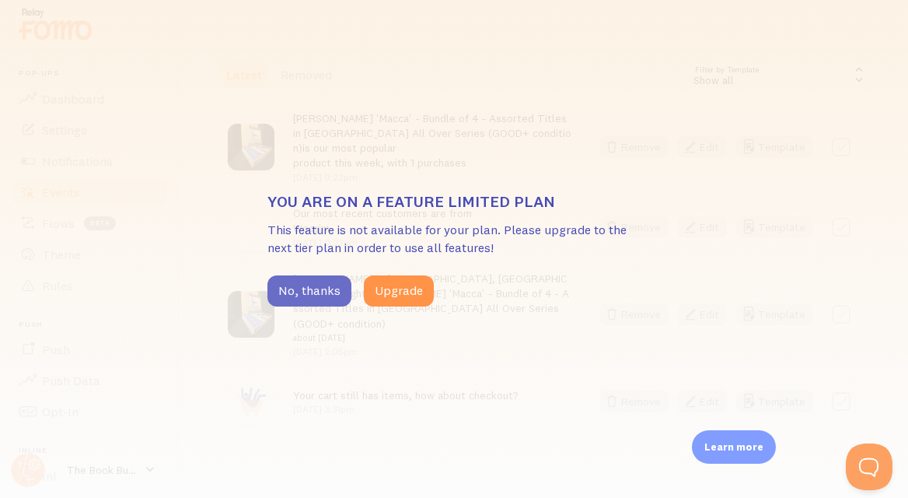
click at [320, 288] on button "No, thanks" at bounding box center [310, 290] width 84 height 31
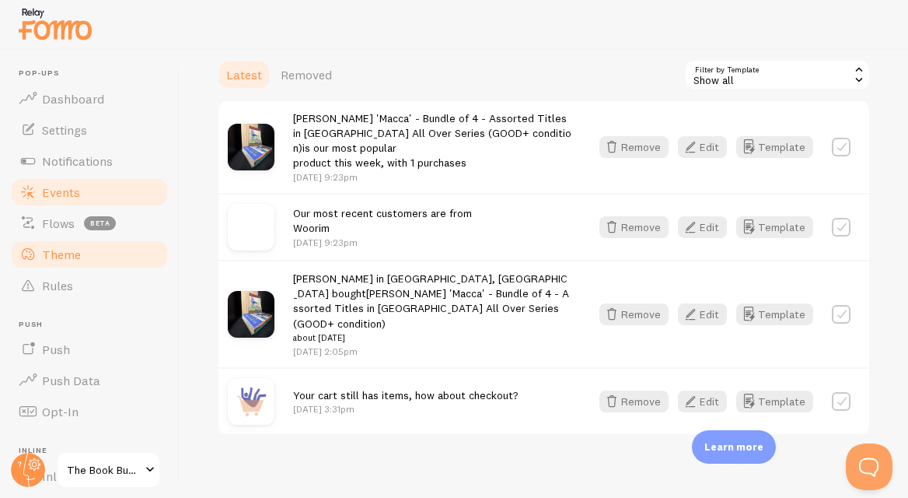
click at [75, 254] on span "Theme" at bounding box center [61, 255] width 39 height 16
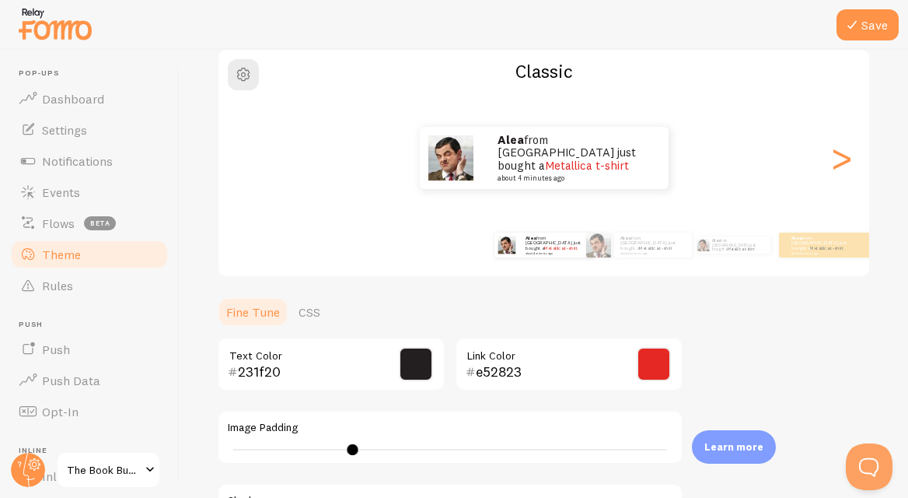
scroll to position [114, 0]
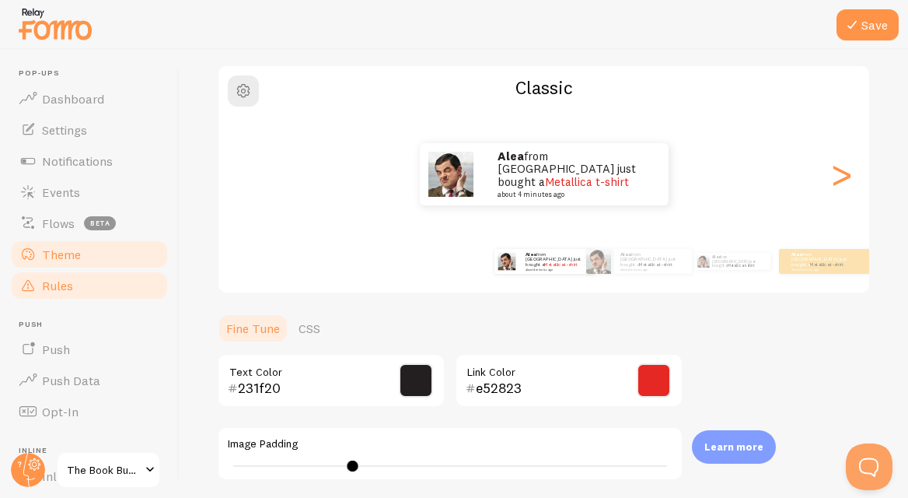
click at [48, 285] on span "Rules" at bounding box center [57, 286] width 31 height 16
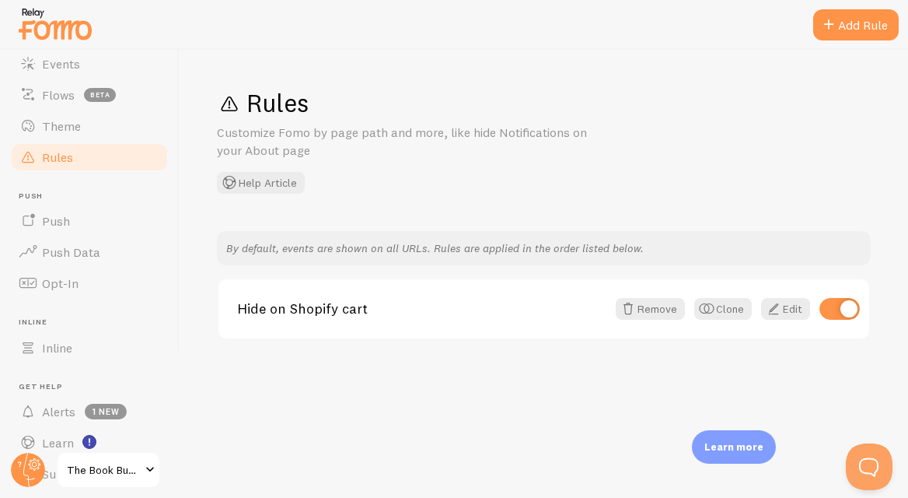
scroll to position [131, 0]
click at [49, 285] on span "Opt-In" at bounding box center [60, 280] width 37 height 16
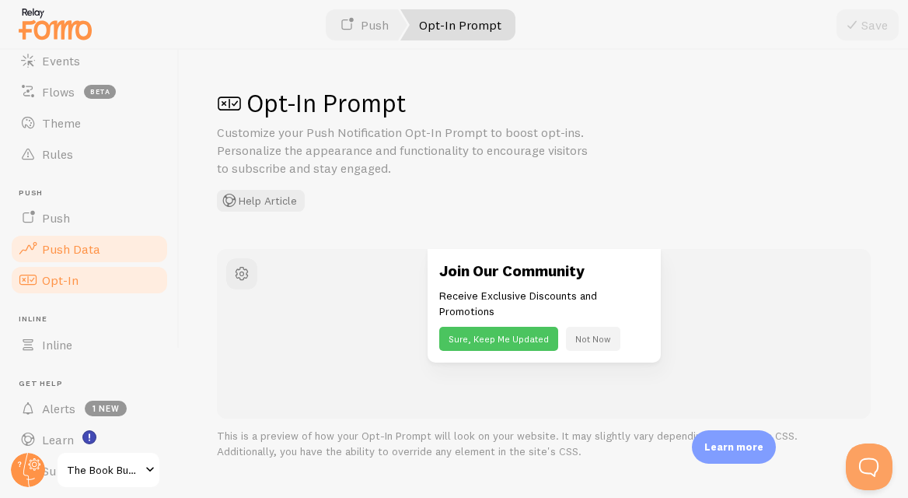
click at [68, 249] on span "Push Data" at bounding box center [71, 249] width 58 height 16
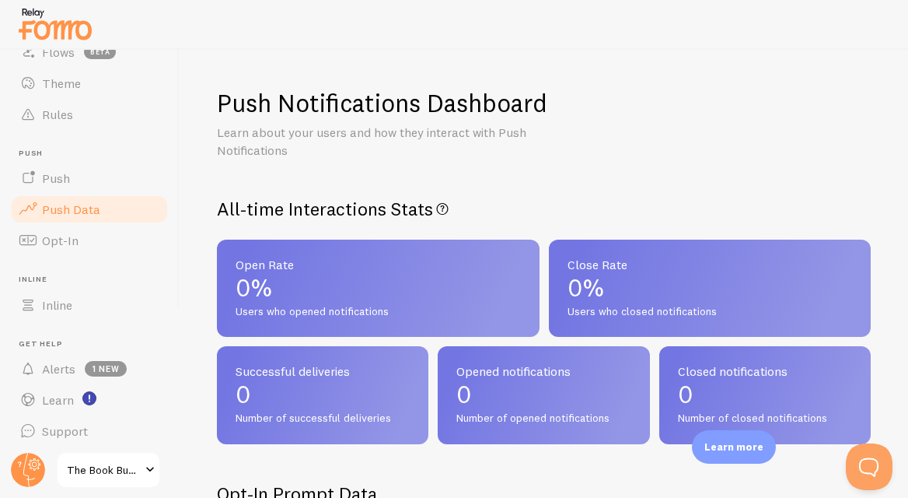
scroll to position [176, 0]
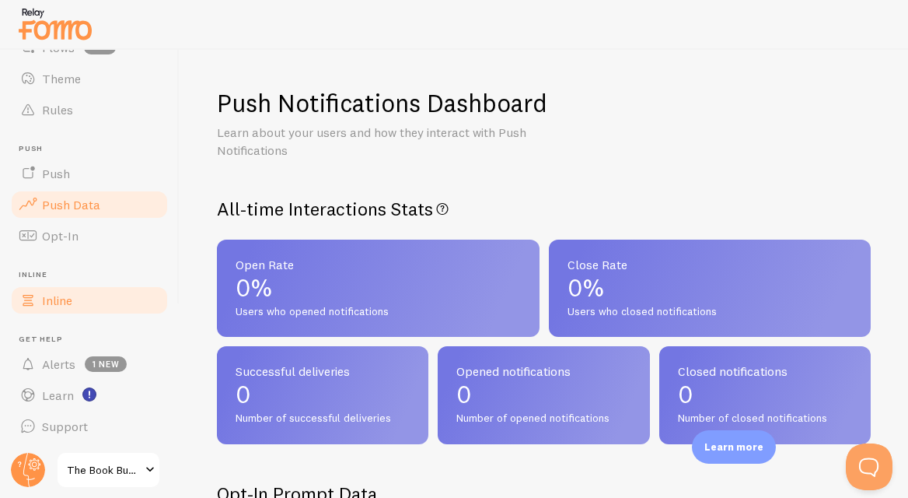
click at [73, 300] on link "Inline" at bounding box center [89, 300] width 160 height 31
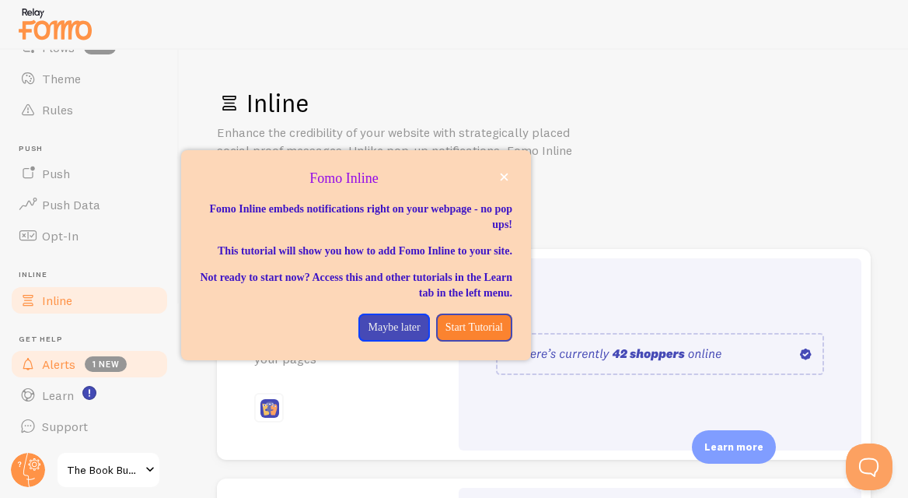
click at [65, 366] on span "Alerts" at bounding box center [58, 364] width 33 height 16
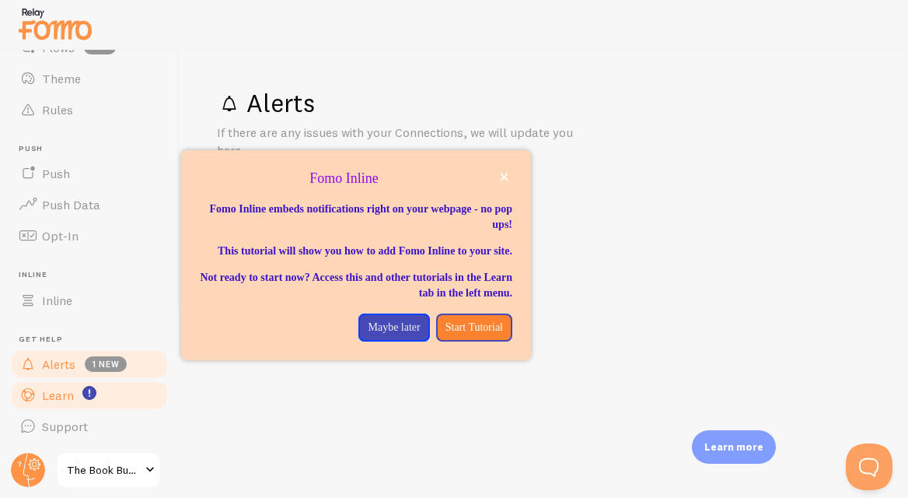
click at [65, 397] on span "Learn" at bounding box center [58, 395] width 32 height 16
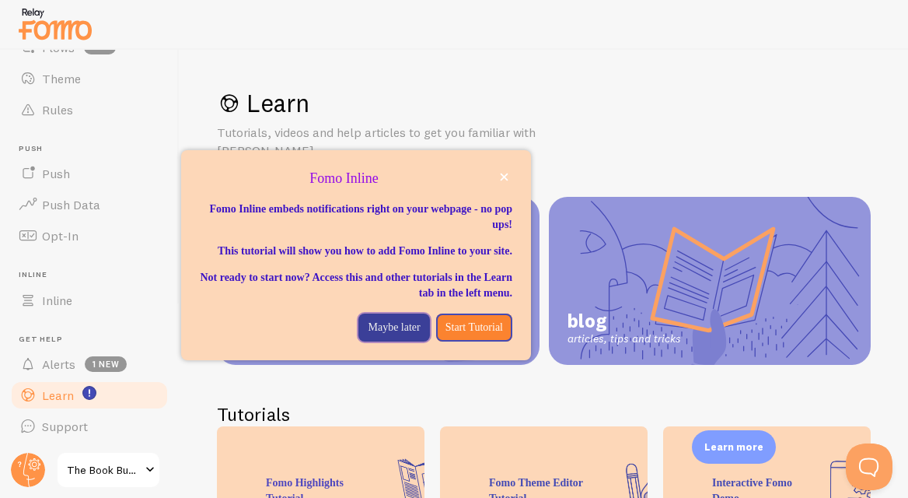
click at [368, 335] on p "Maybe later" at bounding box center [394, 328] width 52 height 16
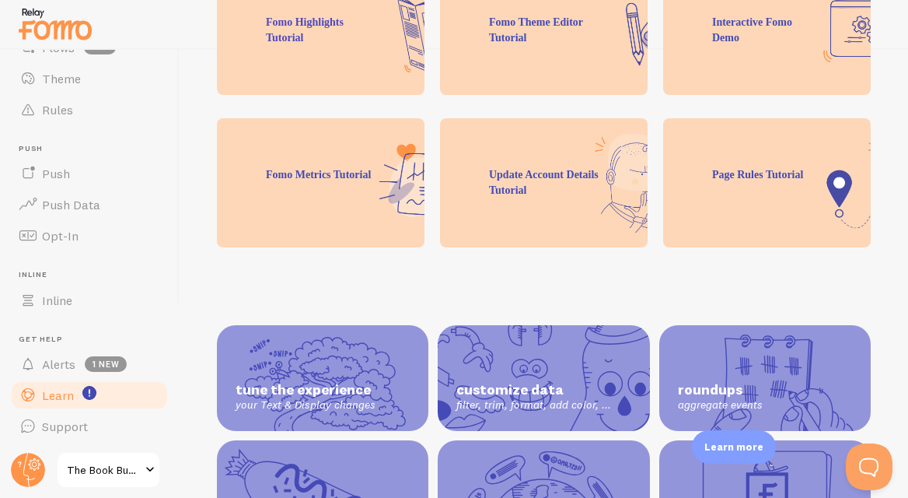
scroll to position [511, 0]
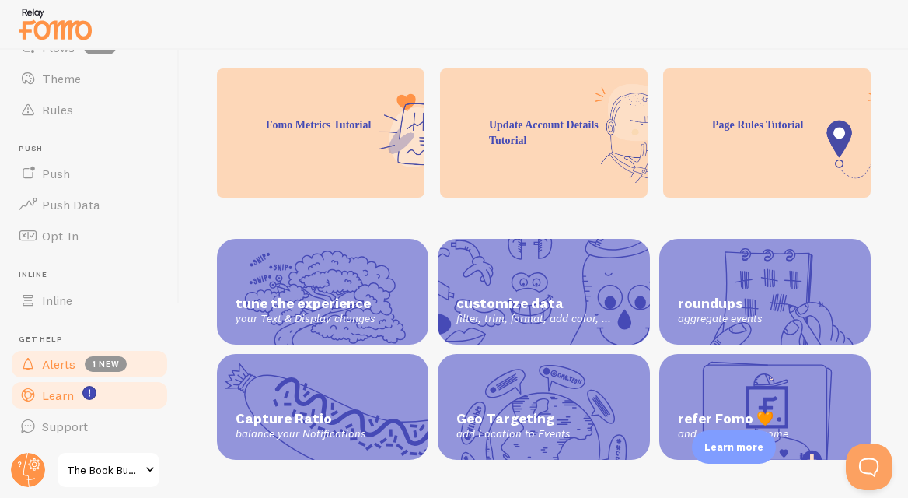
click at [48, 359] on span "Alerts" at bounding box center [58, 364] width 33 height 16
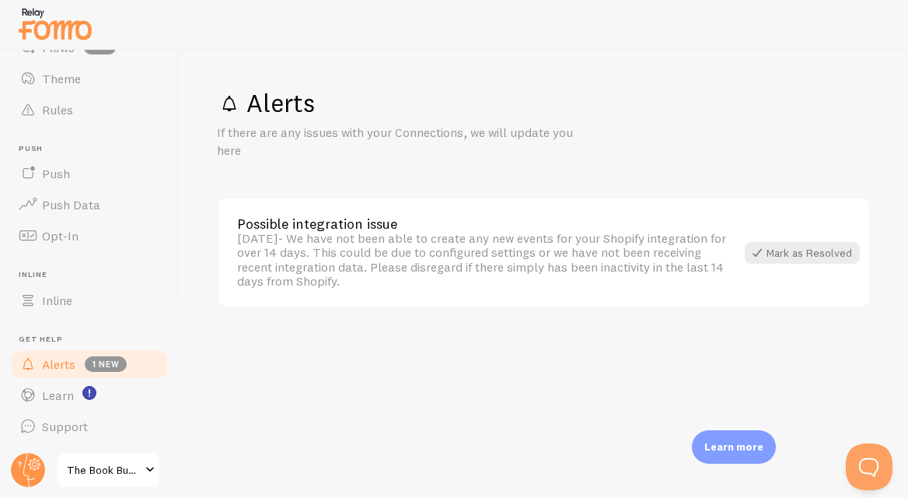
click at [452, 389] on div "Alerts If there are any issues with your Connections, we will update you here P…" at bounding box center [544, 274] width 729 height 448
